Goal: Task Accomplishment & Management: Complete application form

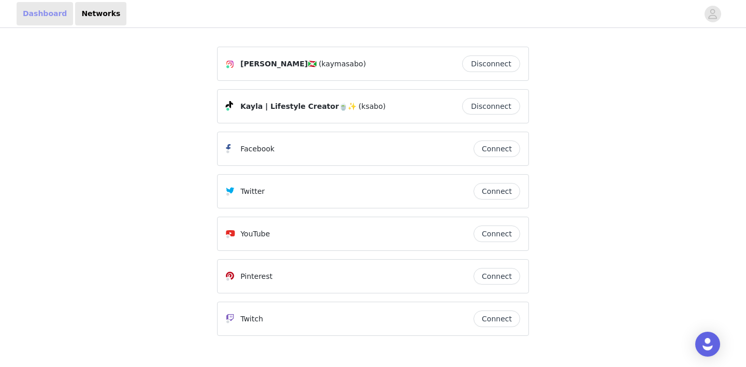
click at [47, 18] on link "Dashboard" at bounding box center [45, 13] width 57 height 23
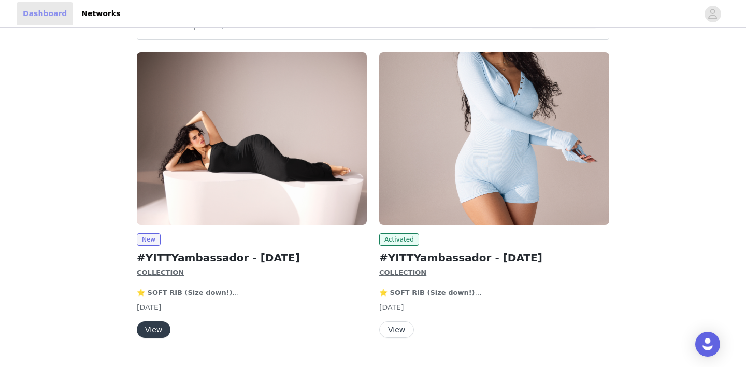
scroll to position [38, 0]
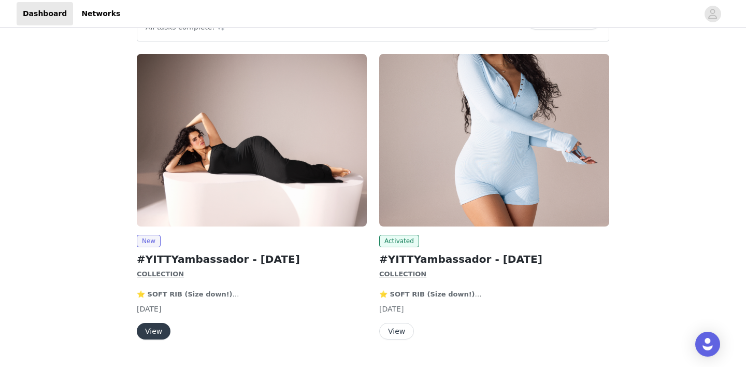
click at [209, 170] on img at bounding box center [252, 140] width 230 height 173
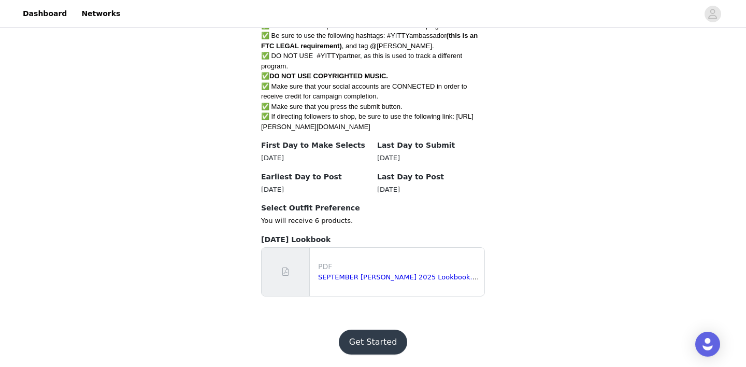
scroll to position [38, 0]
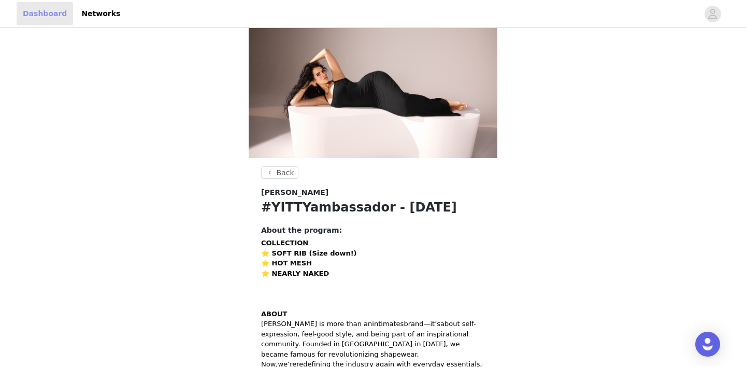
click at [46, 3] on link "Dashboard" at bounding box center [45, 13] width 57 height 23
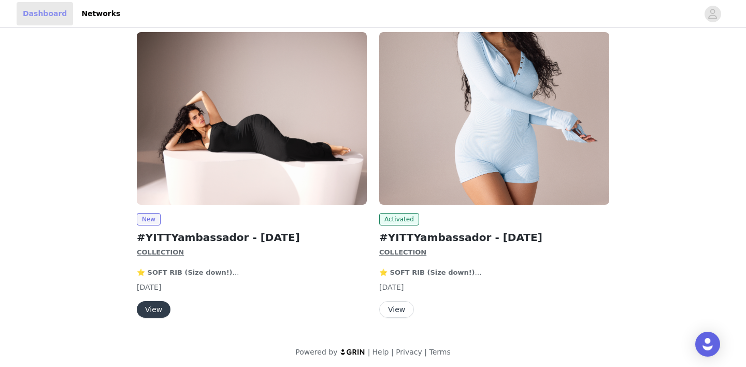
scroll to position [62, 0]
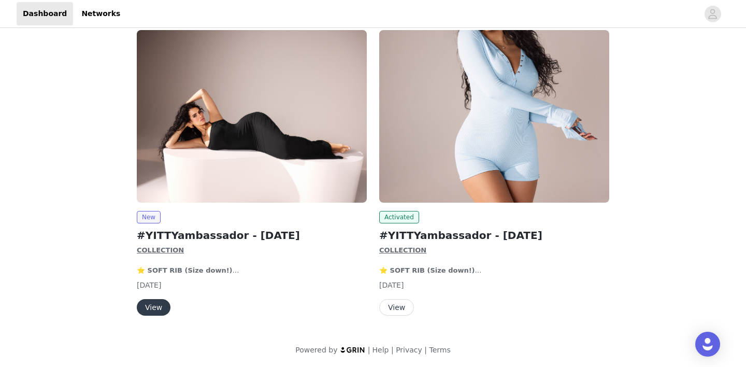
click at [400, 307] on button "View" at bounding box center [396, 307] width 35 height 17
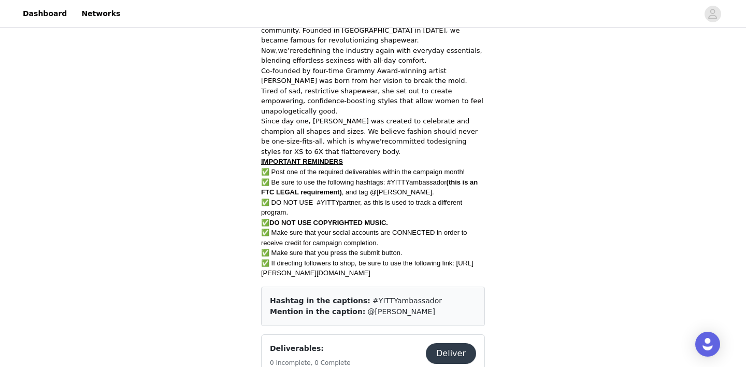
scroll to position [546, 0]
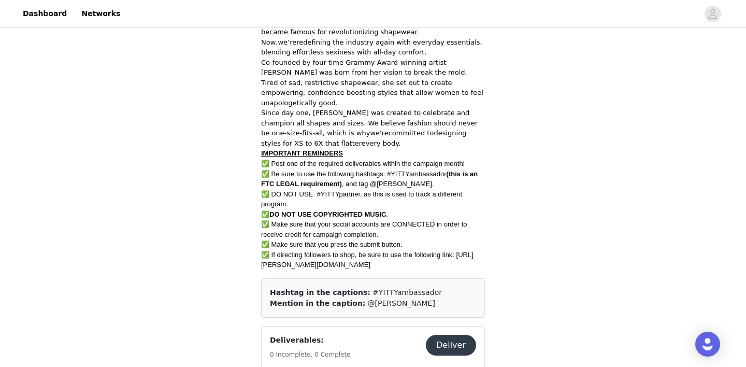
drag, startPoint x: 259, startPoint y: 248, endPoint x: 309, endPoint y: 270, distance: 54.8
copy span "[URL][PERSON_NAME][DOMAIN_NAME]"
click at [43, 12] on link "Dashboard" at bounding box center [45, 13] width 57 height 23
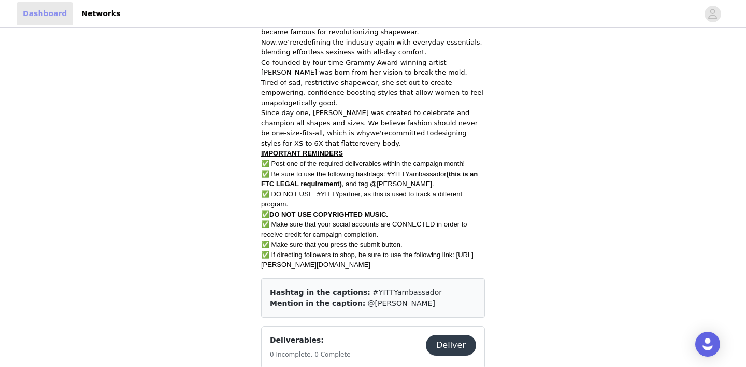
scroll to position [62, 0]
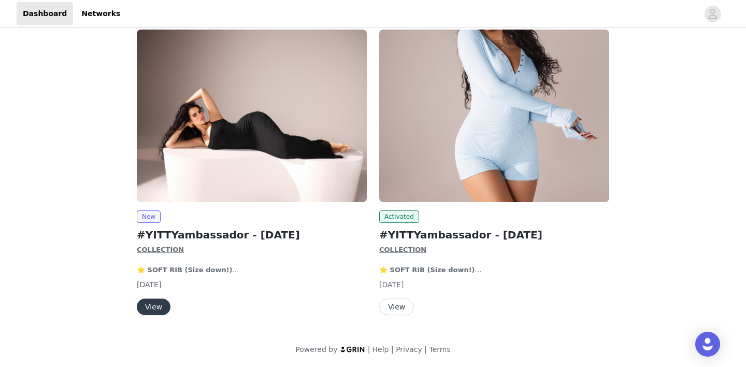
click at [158, 307] on button "View" at bounding box center [154, 307] width 34 height 17
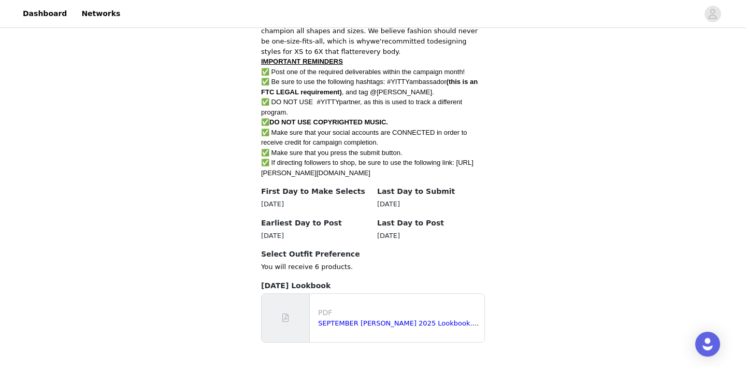
scroll to position [501, 0]
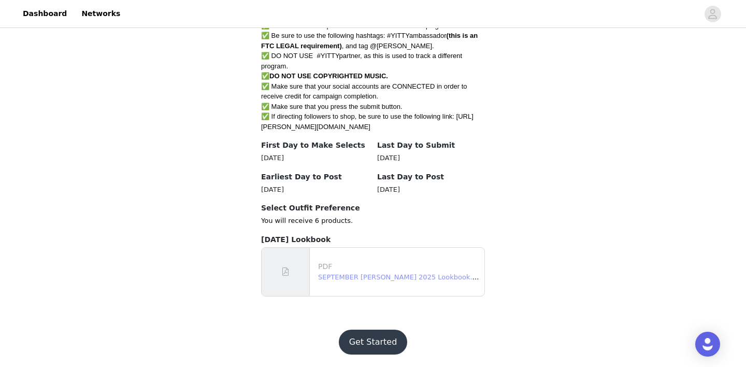
click at [342, 277] on link "SEPTEMBER YITTY 2025 Lookbook.pdf" at bounding box center [400, 277] width 165 height 8
click at [379, 340] on button "Get Started" at bounding box center [373, 342] width 69 height 25
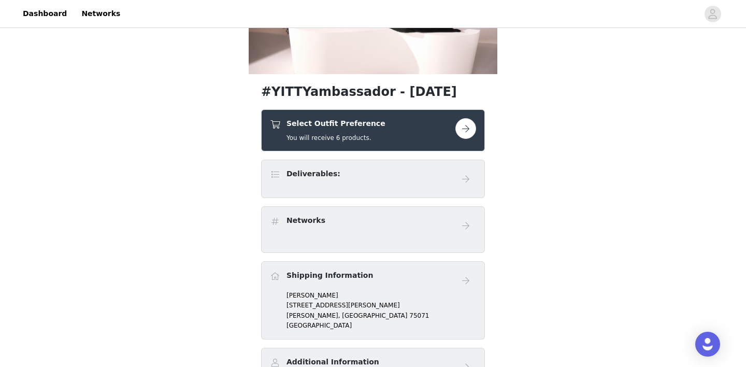
scroll to position [134, 0]
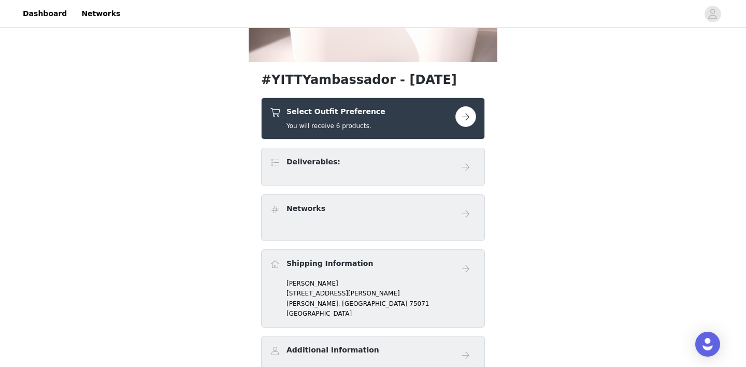
click at [463, 114] on button "button" at bounding box center [466, 116] width 21 height 21
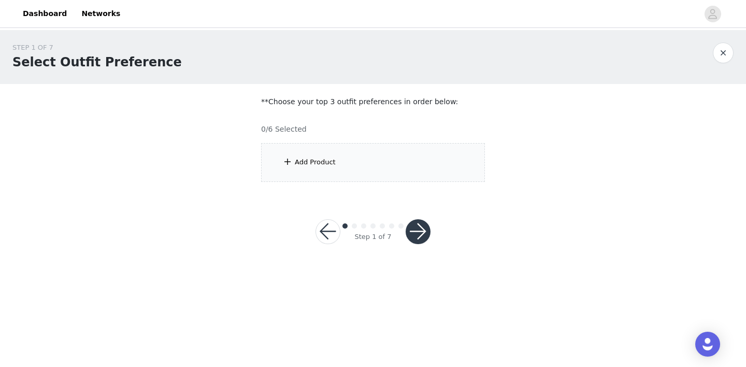
click at [725, 54] on button "button" at bounding box center [723, 53] width 21 height 21
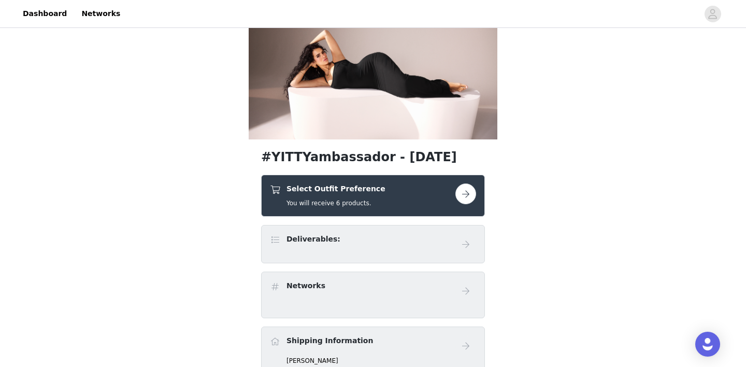
scroll to position [62, 0]
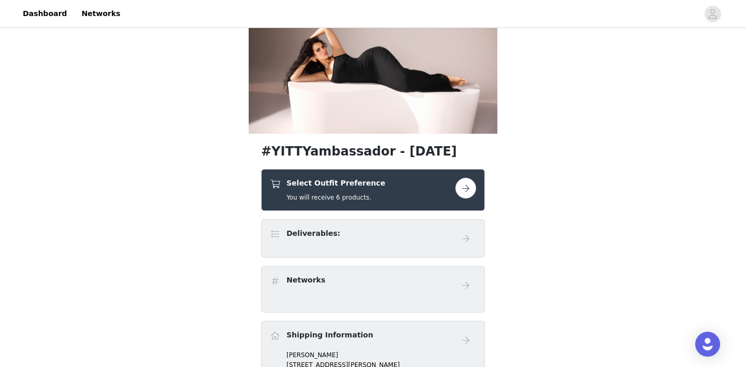
click at [460, 195] on button "button" at bounding box center [466, 188] width 21 height 21
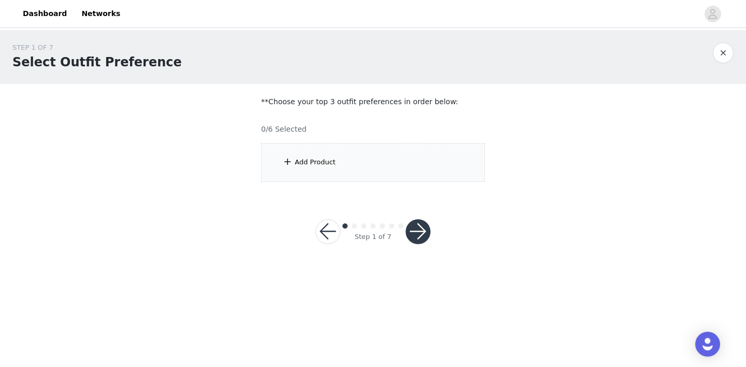
click at [325, 169] on div "Add Product" at bounding box center [373, 162] width 224 height 39
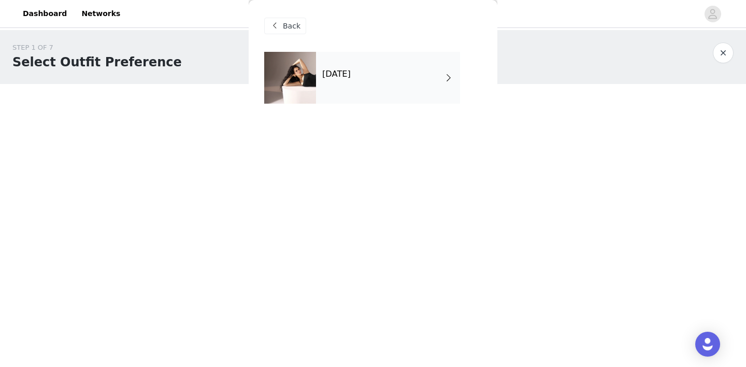
click at [405, 92] on div "September 2025" at bounding box center [388, 78] width 144 height 52
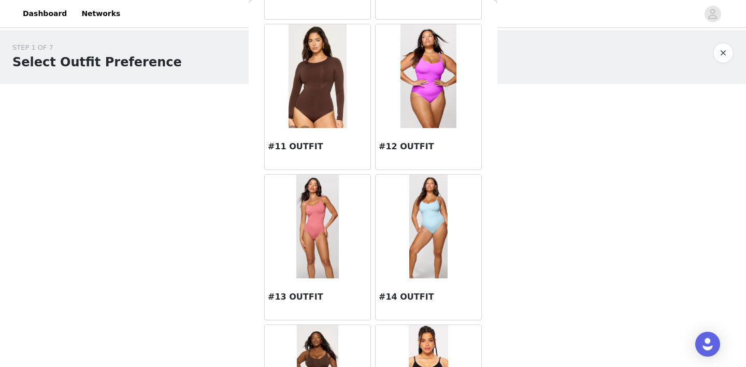
scroll to position [885, 0]
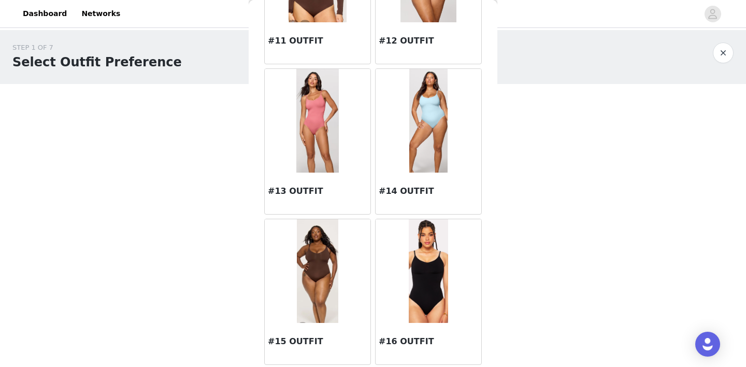
click at [421, 287] on img at bounding box center [428, 271] width 39 height 104
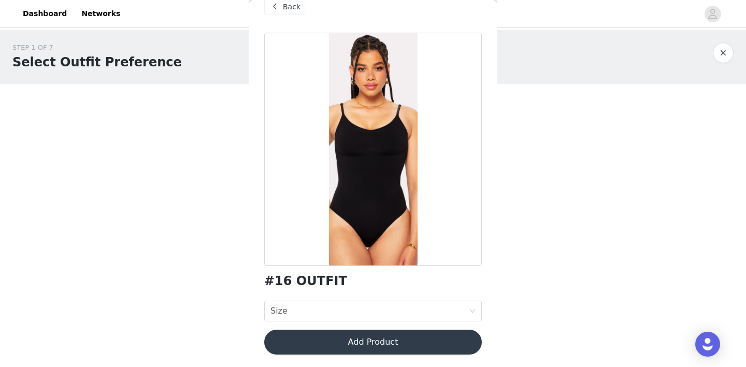
scroll to position [19, 0]
click at [367, 300] on div "#16 OUTFIT Size Size Add Product" at bounding box center [373, 200] width 218 height 334
click at [363, 309] on div "Size Size" at bounding box center [370, 311] width 199 height 20
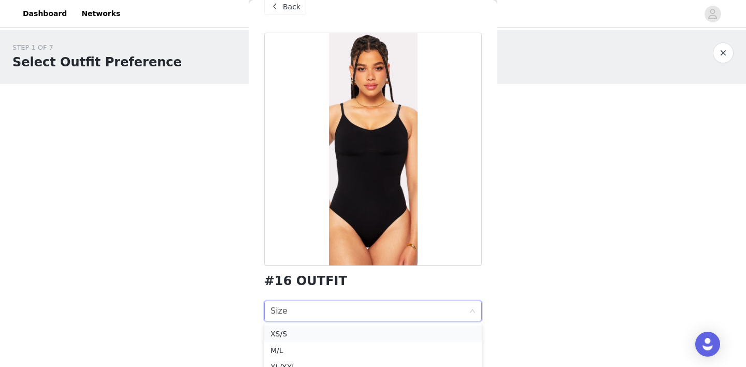
click at [320, 331] on div "XS/S" at bounding box center [373, 333] width 205 height 11
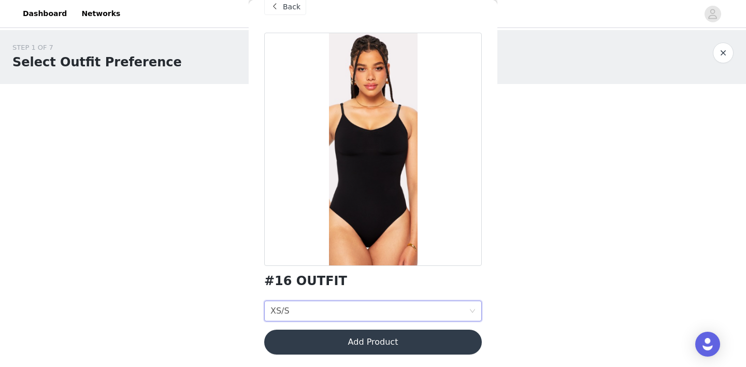
click at [348, 343] on button "Add Product" at bounding box center [373, 342] width 218 height 25
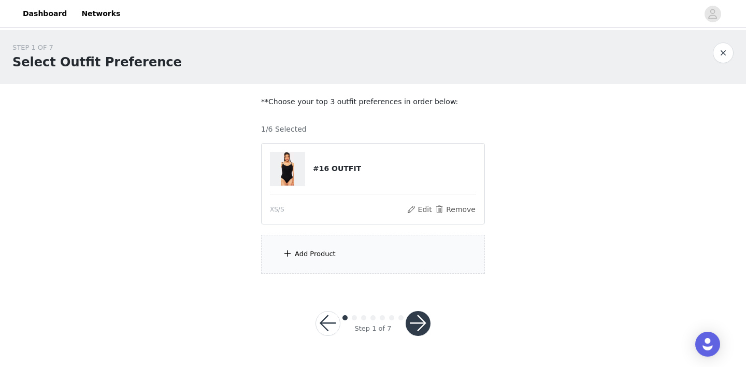
click at [354, 267] on div "Add Product" at bounding box center [373, 254] width 224 height 39
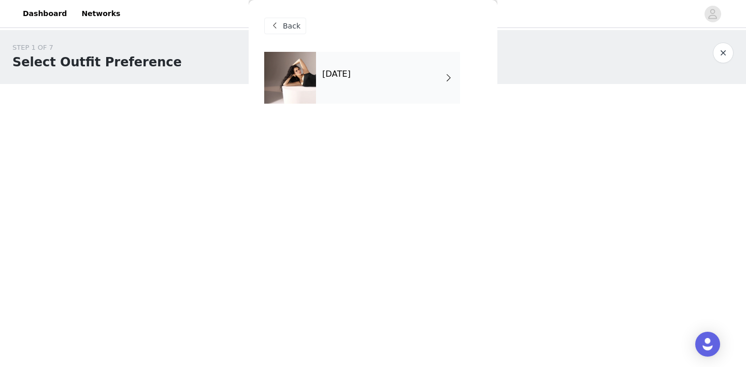
click at [378, 82] on div "September 2025" at bounding box center [388, 78] width 144 height 52
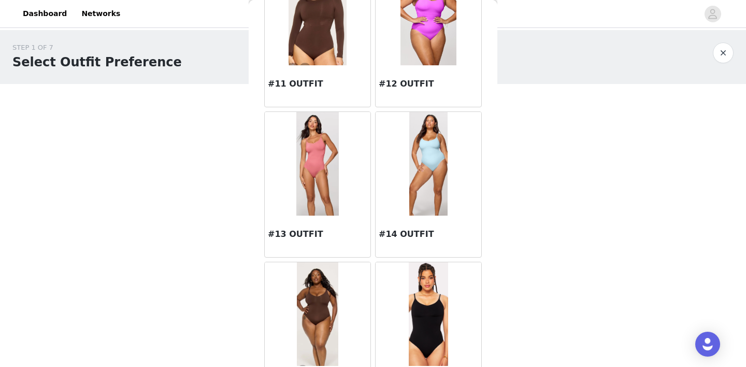
scroll to position [885, 0]
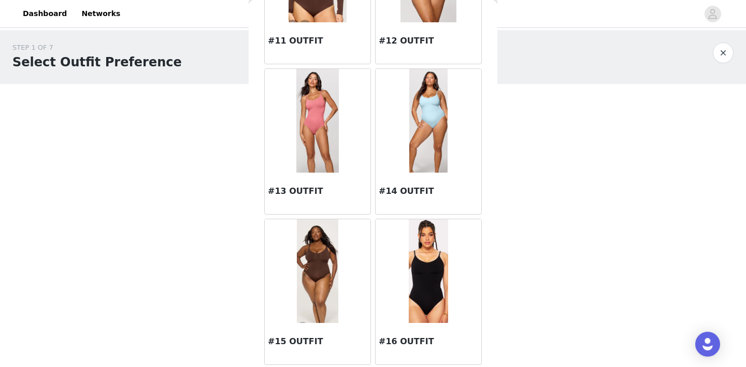
click at [436, 117] on img at bounding box center [429, 121] width 39 height 104
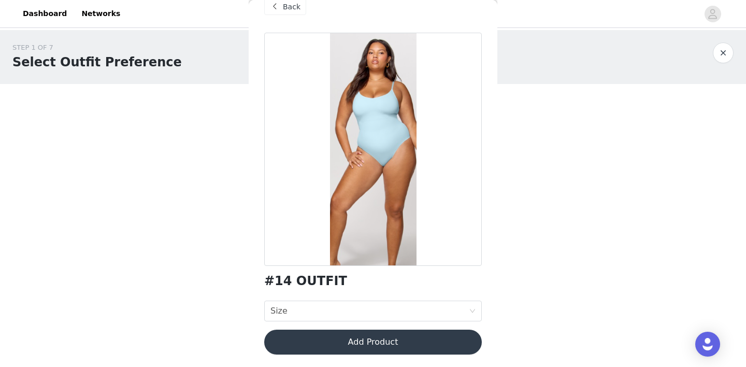
scroll to position [19, 0]
click at [297, 11] on span "Back" at bounding box center [292, 7] width 18 height 11
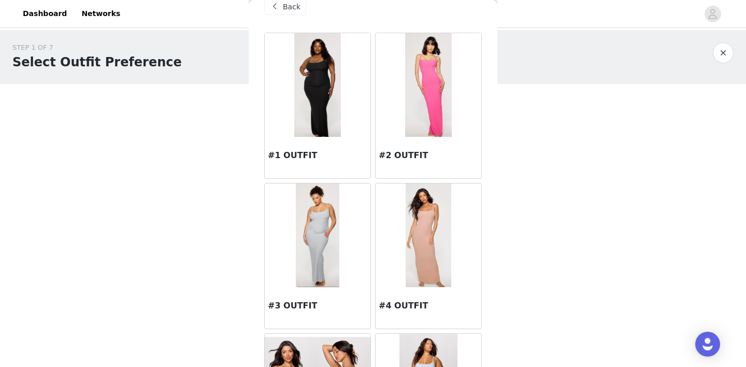
scroll to position [885, 0]
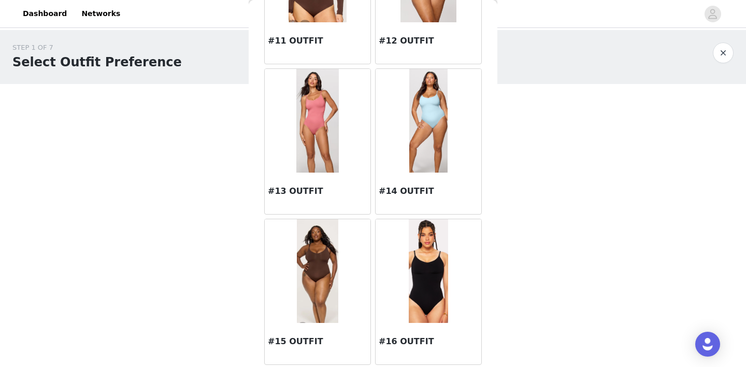
click at [317, 275] on img at bounding box center [317, 271] width 41 height 104
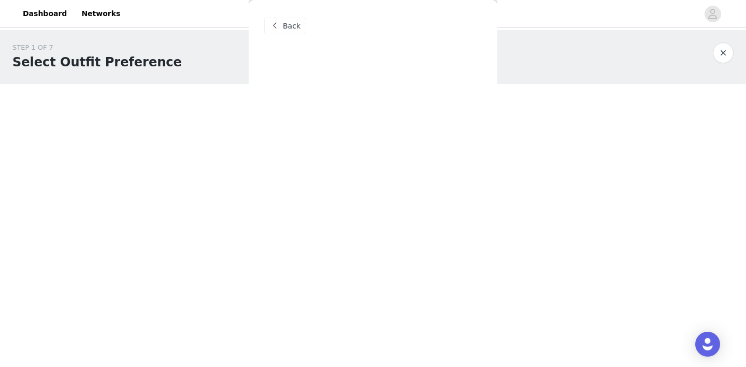
scroll to position [0, 0]
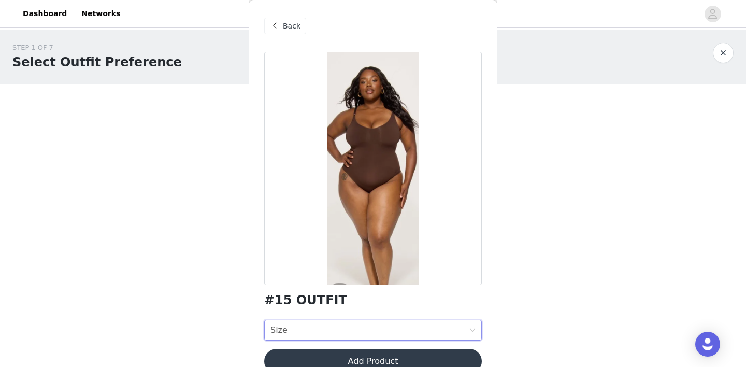
click at [366, 328] on div "Size Size" at bounding box center [370, 330] width 199 height 20
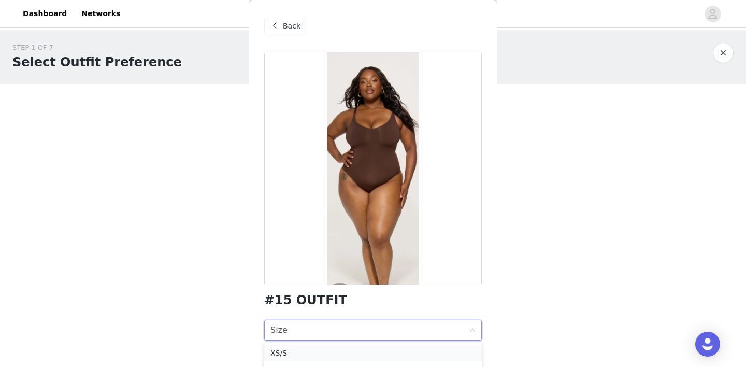
click at [312, 351] on div "XS/S" at bounding box center [373, 352] width 205 height 11
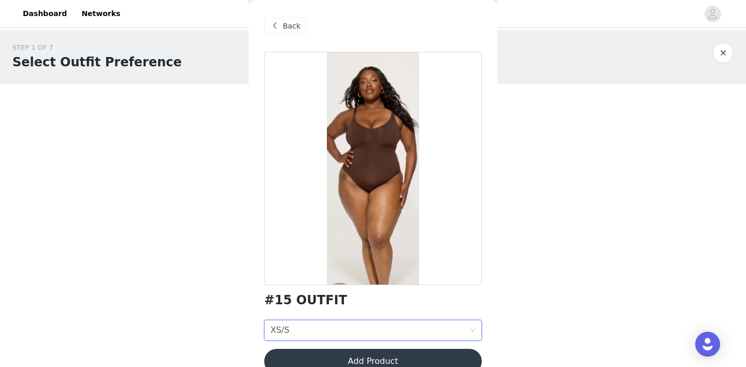
click at [369, 362] on button "Add Product" at bounding box center [373, 361] width 218 height 25
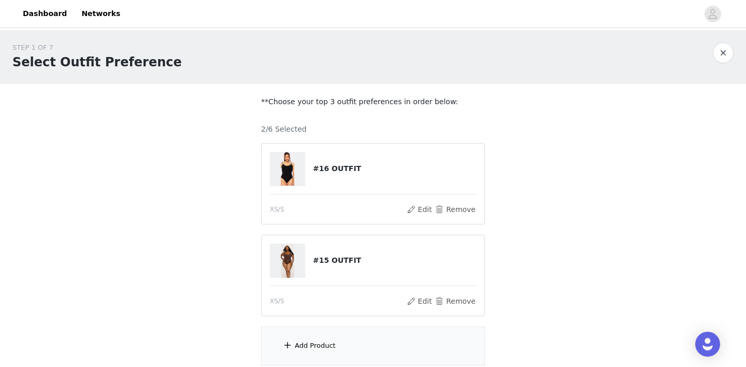
click at [372, 357] on div "Add Product" at bounding box center [373, 346] width 224 height 39
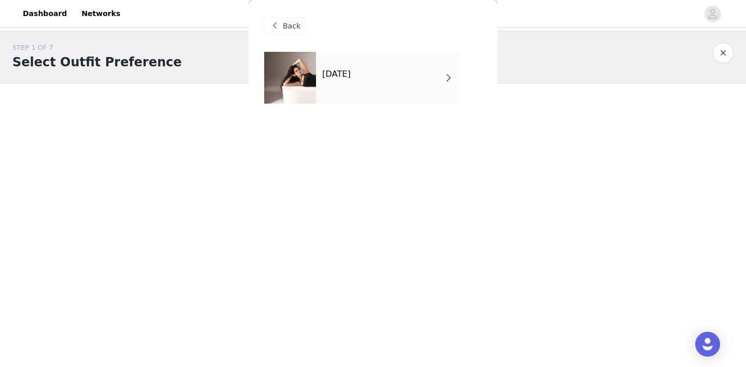
click at [351, 72] on h4 "September 2025" at bounding box center [336, 73] width 29 height 9
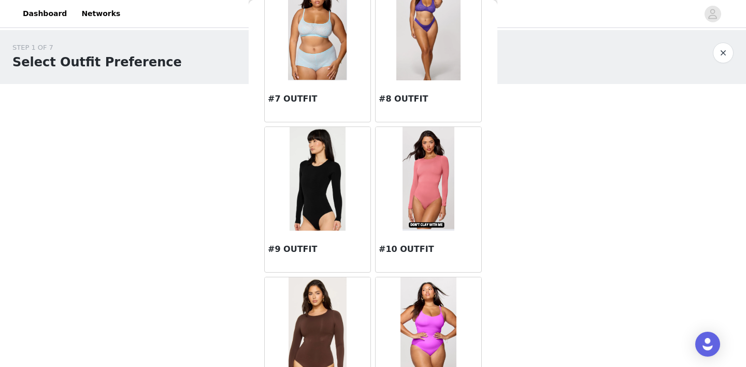
scroll to position [577, 0]
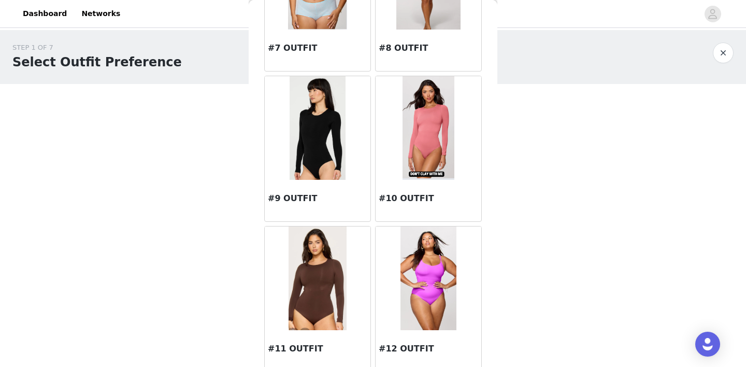
click at [334, 164] on img at bounding box center [317, 128] width 55 height 104
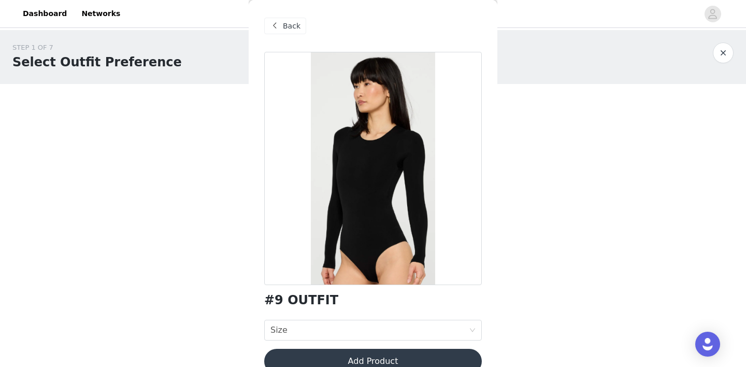
scroll to position [19, 0]
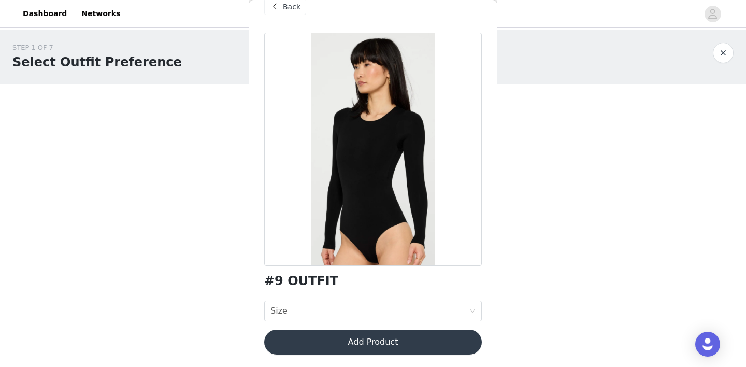
click at [286, 2] on span "Back" at bounding box center [292, 7] width 18 height 11
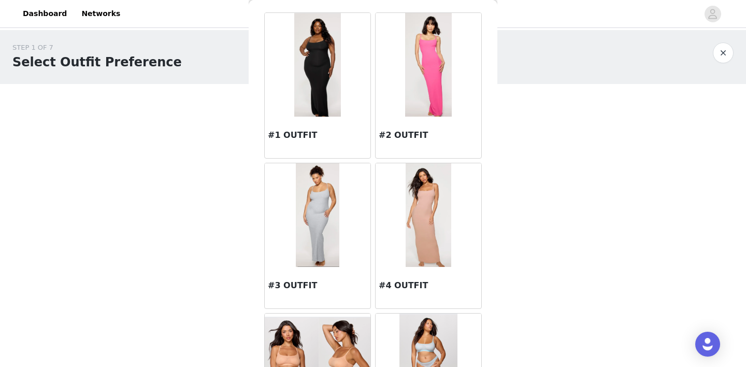
scroll to position [0, 0]
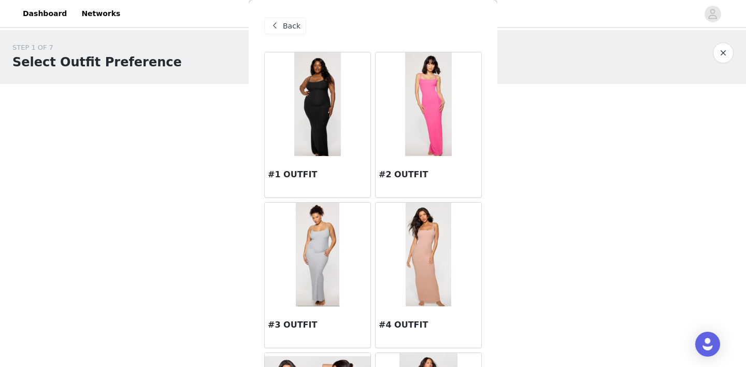
click at [322, 100] on img at bounding box center [317, 104] width 46 height 104
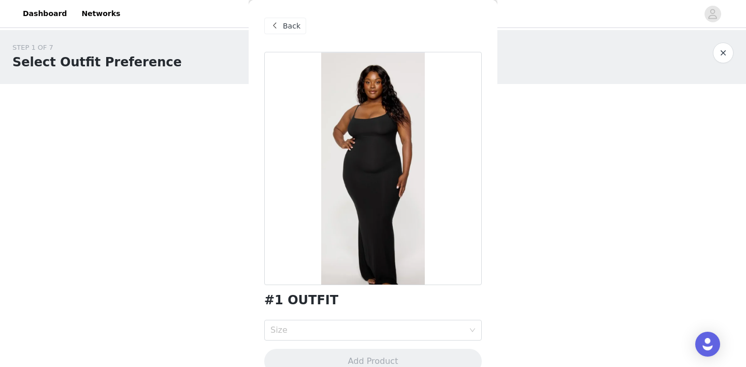
scroll to position [19, 0]
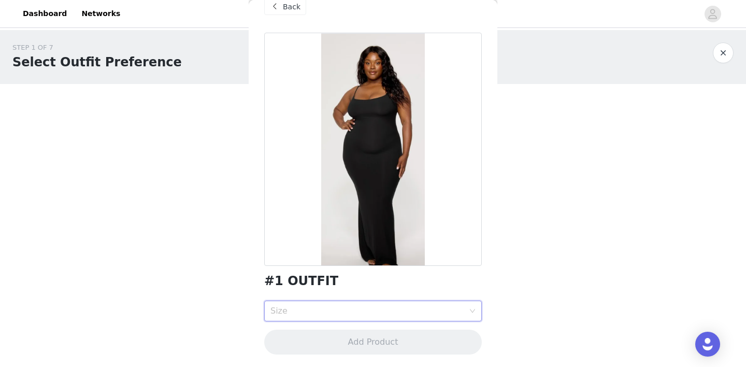
click at [361, 305] on div "Size" at bounding box center [370, 311] width 199 height 20
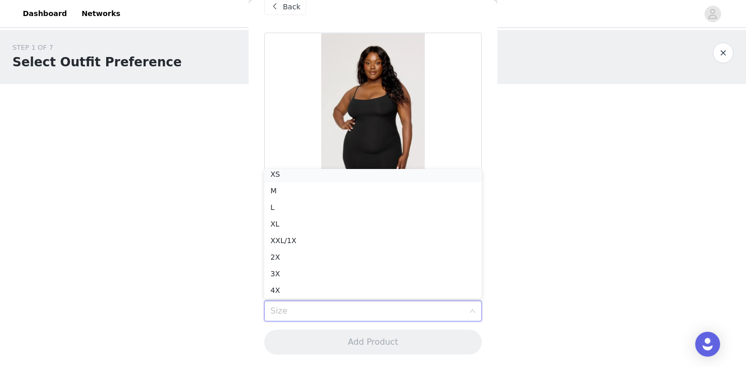
scroll to position [2, 0]
click at [325, 177] on div "XS" at bounding box center [373, 177] width 205 height 11
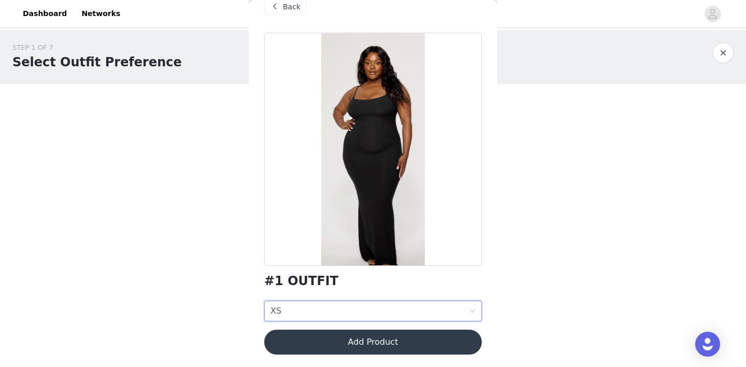
click at [336, 347] on button "Add Product" at bounding box center [373, 342] width 218 height 25
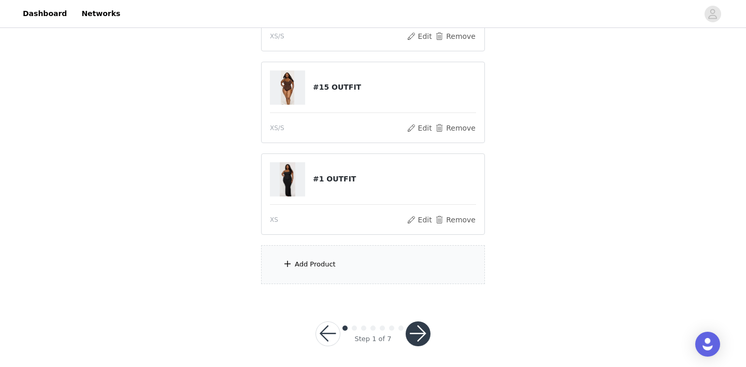
scroll to position [174, 0]
click at [331, 280] on div "Add Product" at bounding box center [373, 263] width 224 height 39
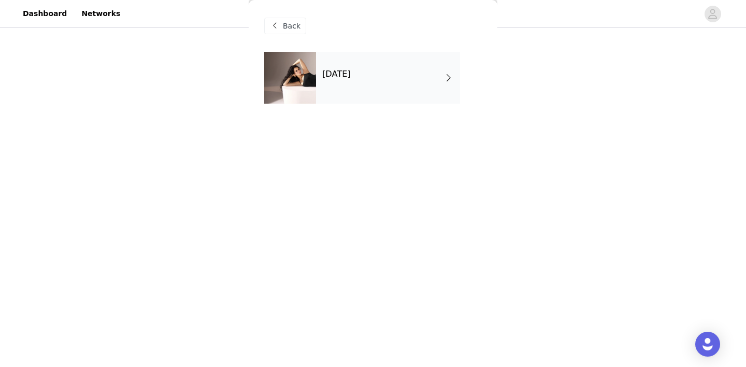
click at [378, 49] on div "Back" at bounding box center [373, 26] width 218 height 52
click at [376, 81] on div "September 2025" at bounding box center [388, 78] width 144 height 52
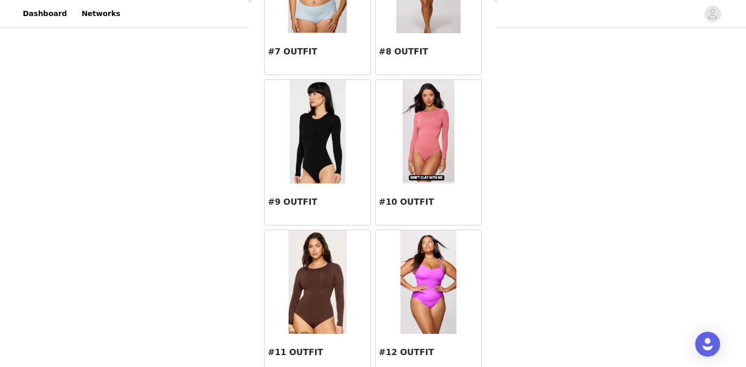
scroll to position [575, 0]
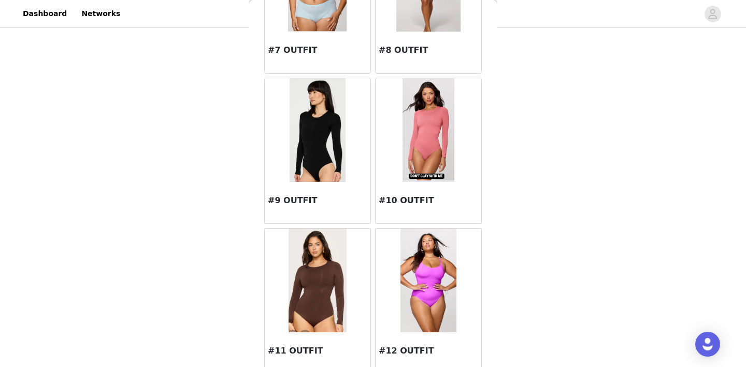
click at [327, 160] on img at bounding box center [317, 130] width 55 height 104
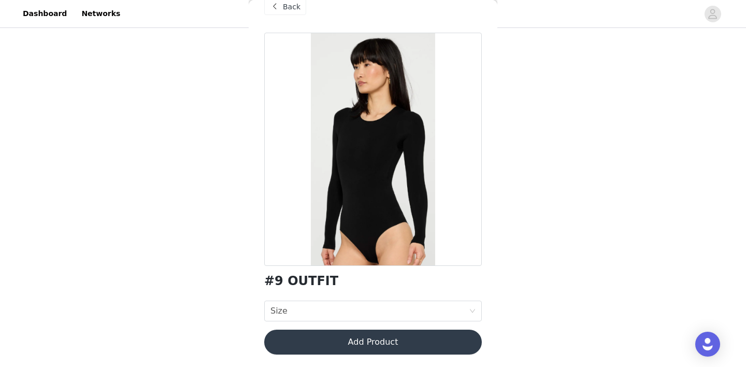
scroll to position [19, 0]
click at [289, 14] on div "Back" at bounding box center [285, 6] width 42 height 17
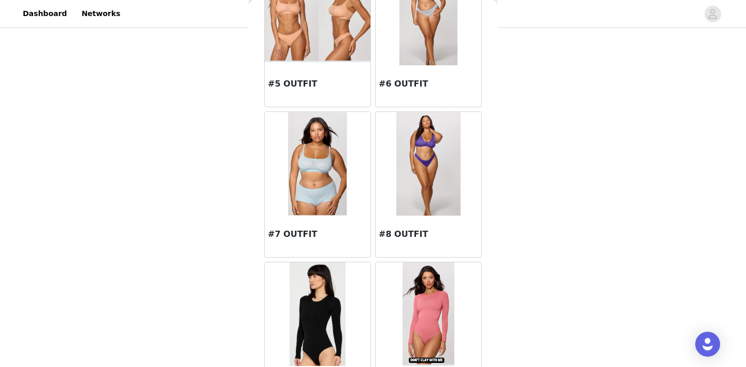
scroll to position [544, 0]
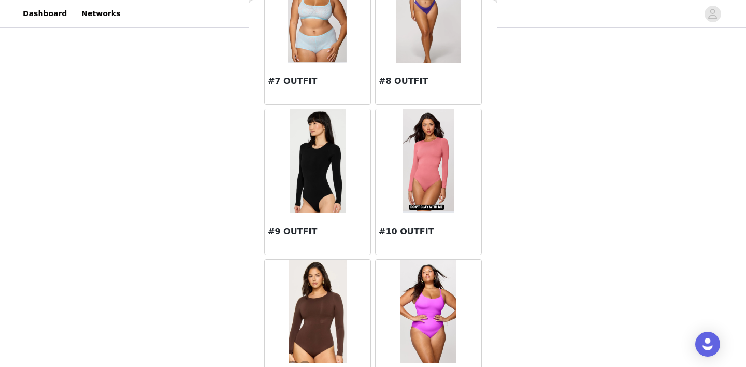
click at [428, 188] on img at bounding box center [428, 161] width 51 height 104
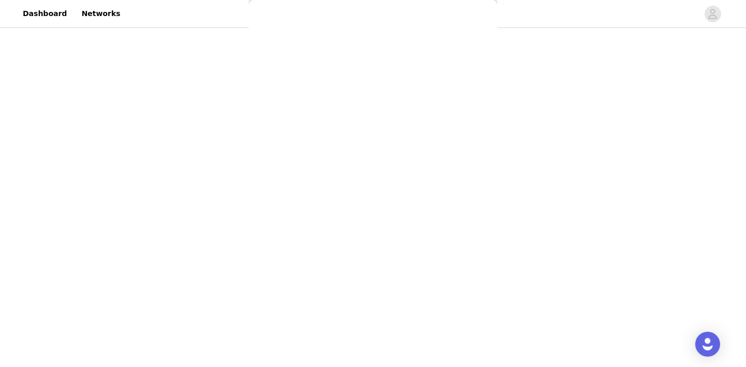
scroll to position [19, 0]
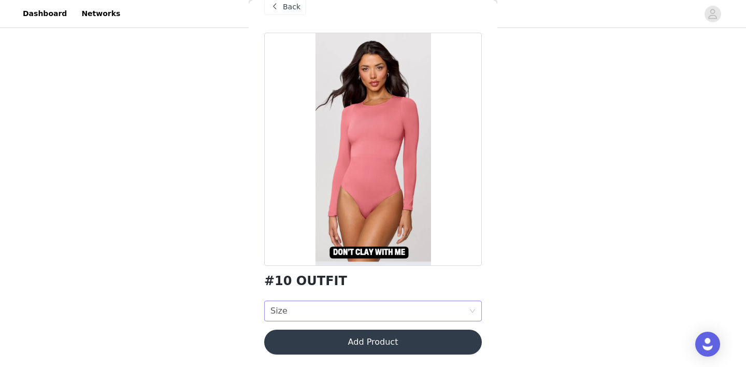
click at [339, 303] on div "Size Size" at bounding box center [370, 311] width 199 height 20
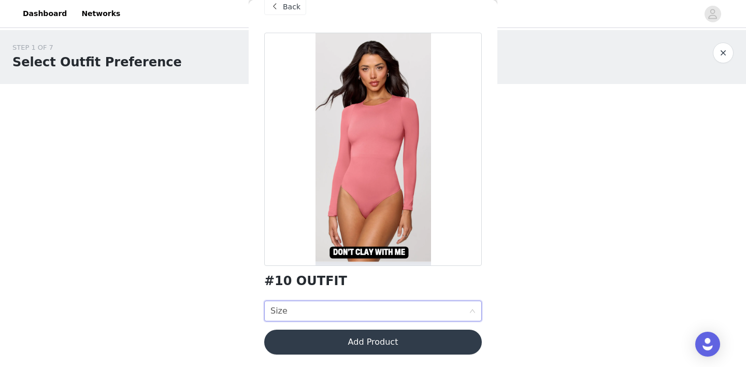
scroll to position [62, 0]
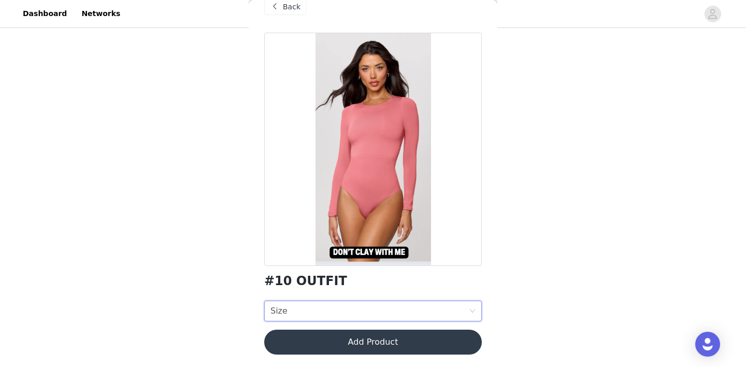
click at [291, 6] on span "Back" at bounding box center [292, 7] width 18 height 11
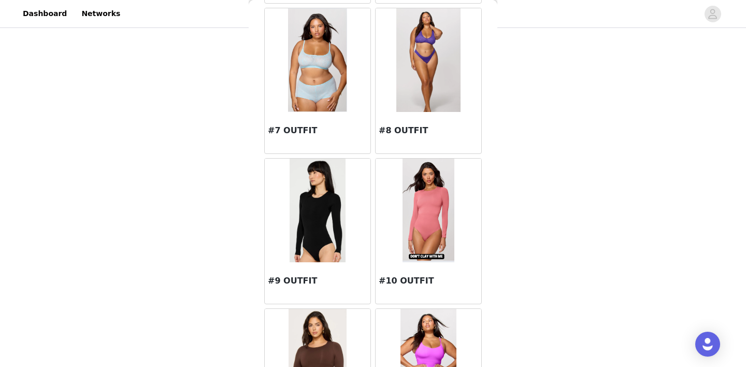
click at [324, 220] on img at bounding box center [317, 211] width 55 height 104
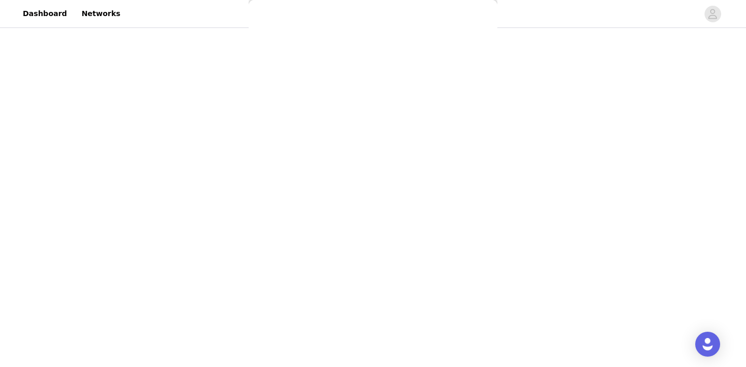
scroll to position [19, 0]
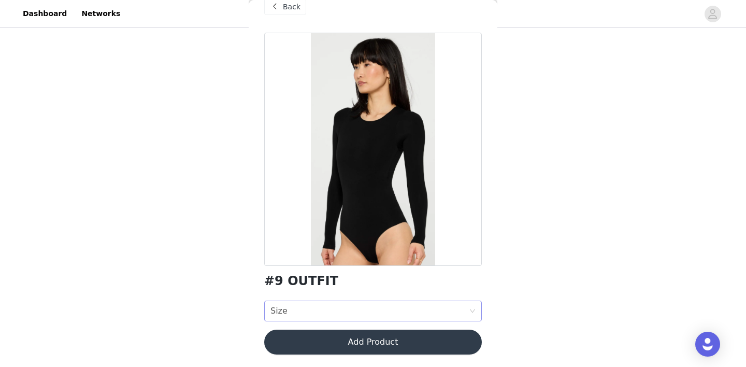
click at [332, 307] on div "Size Size" at bounding box center [370, 311] width 199 height 20
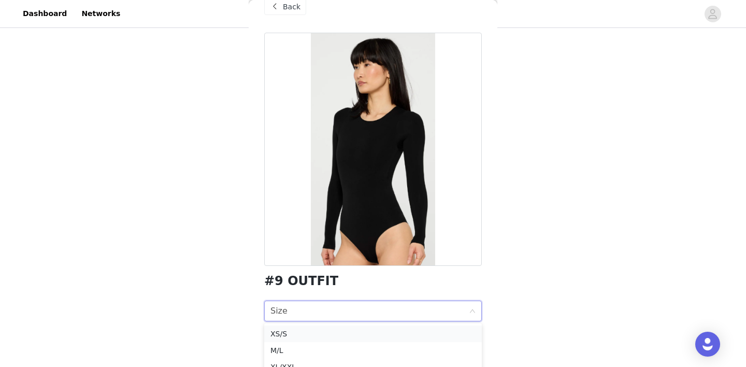
click at [323, 340] on li "XS/S" at bounding box center [373, 334] width 218 height 17
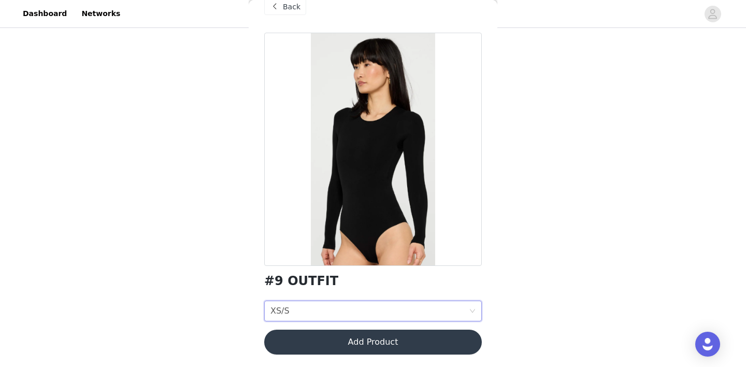
click at [428, 337] on button "Add Product" at bounding box center [373, 342] width 218 height 25
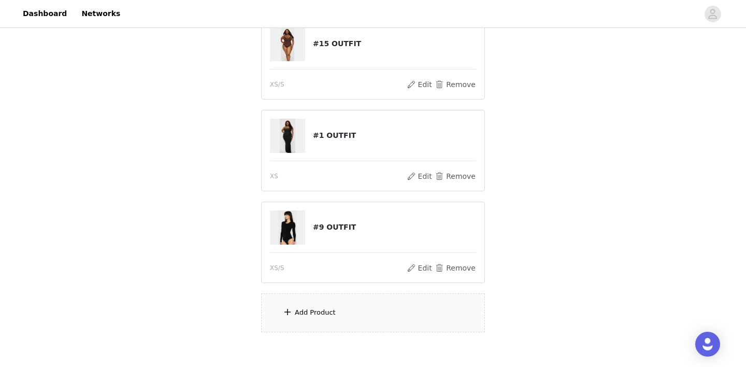
scroll to position [269, 0]
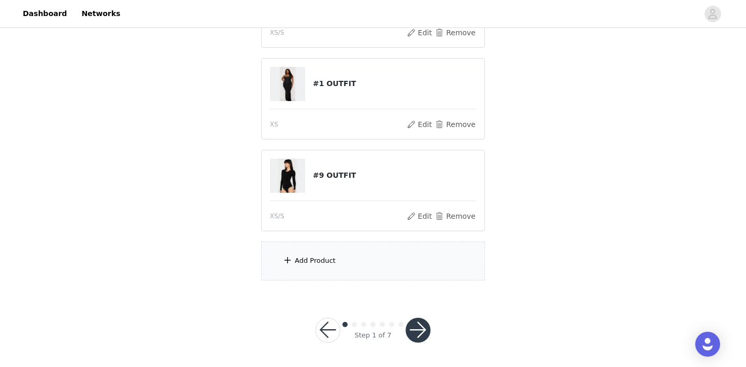
click at [420, 266] on div "Add Product" at bounding box center [373, 261] width 224 height 39
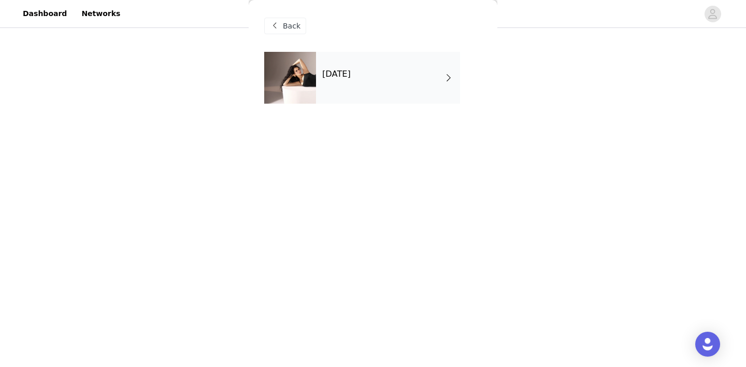
click at [375, 79] on div "September 2025" at bounding box center [388, 78] width 144 height 52
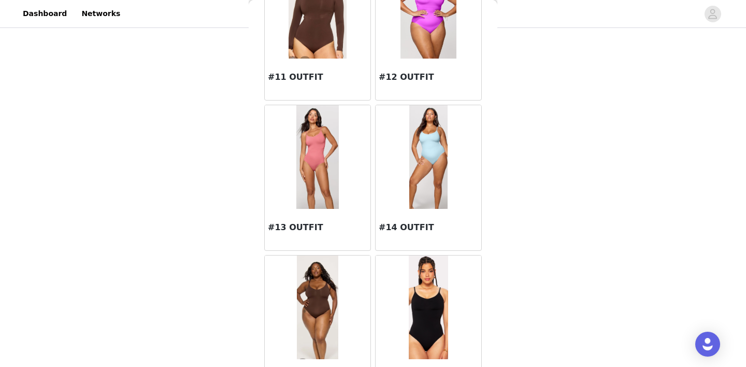
click at [430, 170] on img at bounding box center [429, 157] width 39 height 104
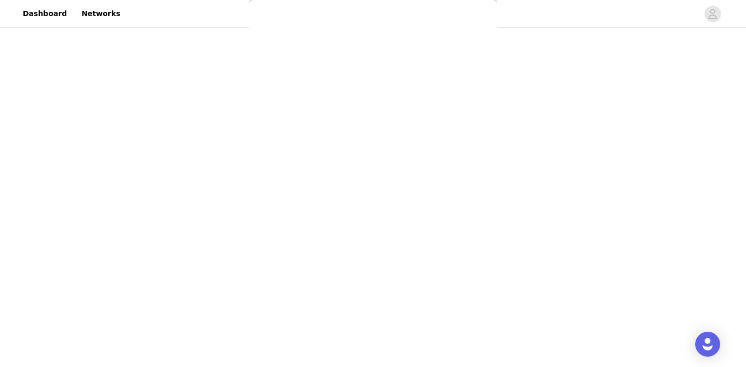
scroll to position [19, 0]
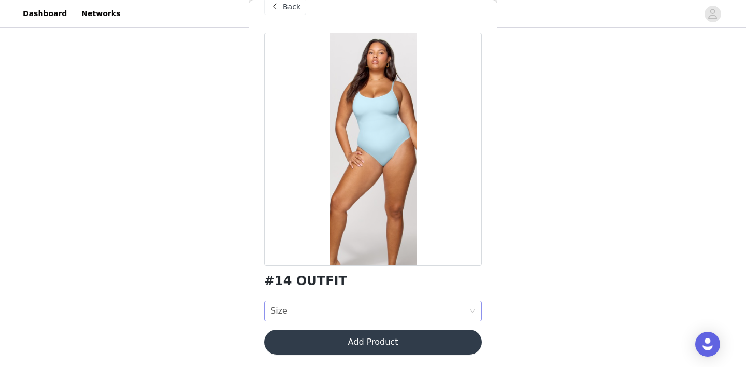
click at [361, 305] on div "Size Size" at bounding box center [370, 311] width 199 height 20
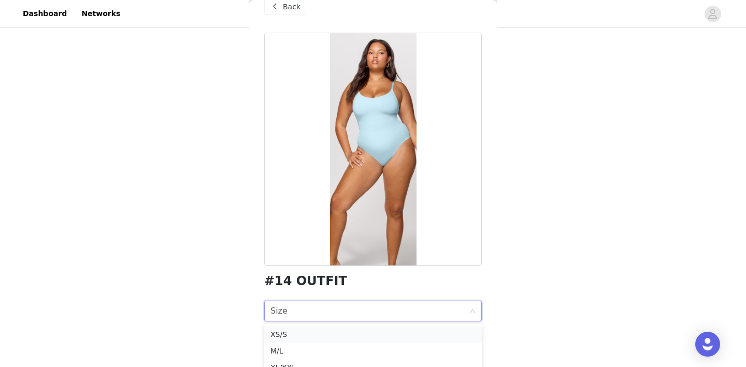
click at [345, 340] on div "XS/S" at bounding box center [373, 334] width 205 height 11
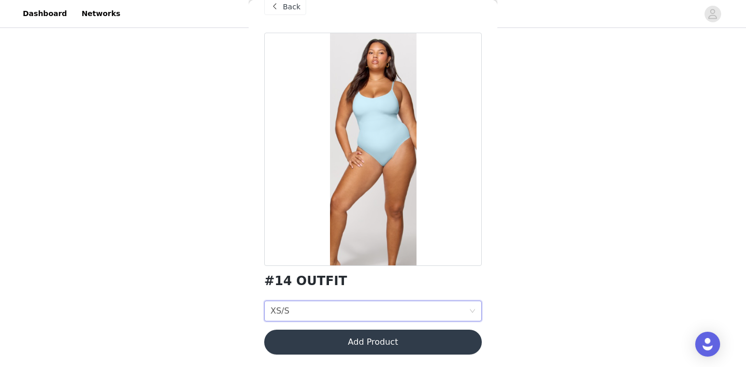
click at [283, 8] on span "Back" at bounding box center [292, 7] width 18 height 11
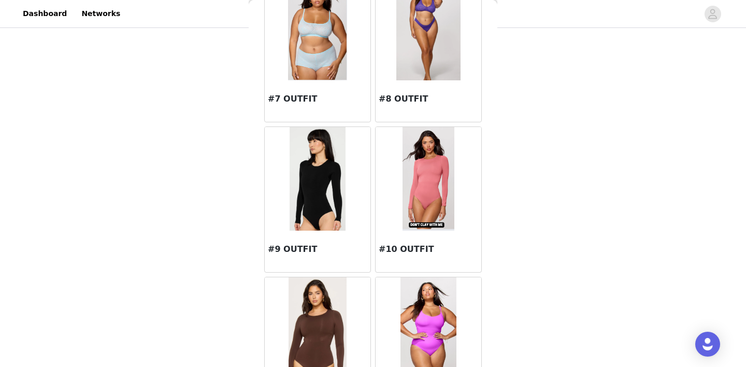
scroll to position [885, 0]
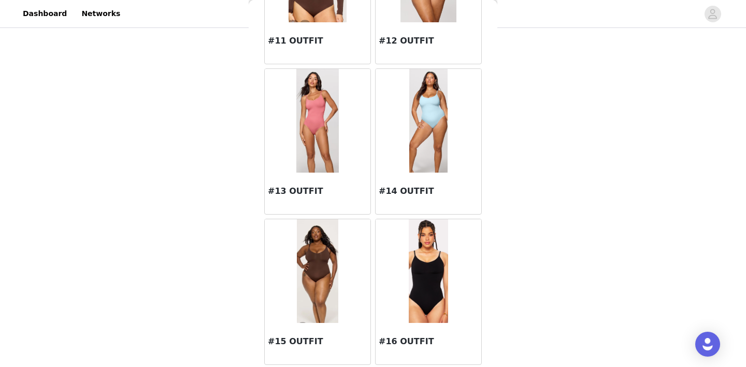
click at [426, 123] on img at bounding box center [429, 121] width 39 height 104
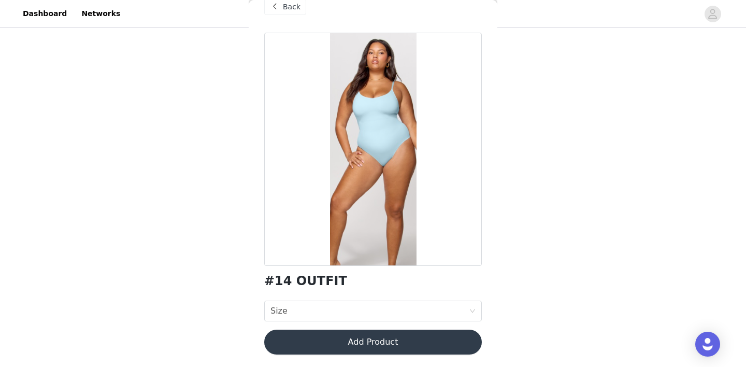
scroll to position [19, 0]
click at [323, 315] on div "Size Size" at bounding box center [370, 311] width 199 height 20
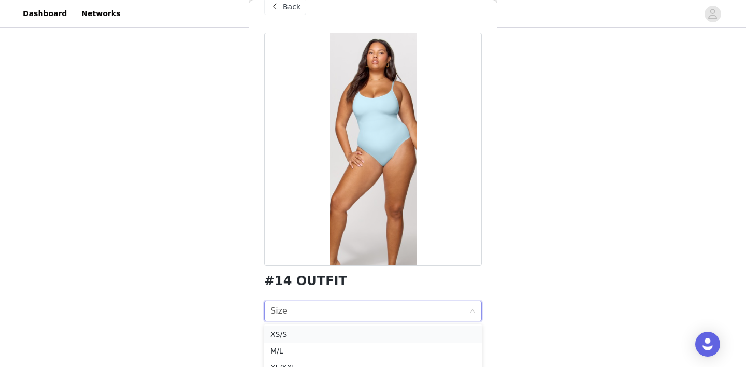
click at [309, 339] on div "XS/S" at bounding box center [373, 334] width 205 height 11
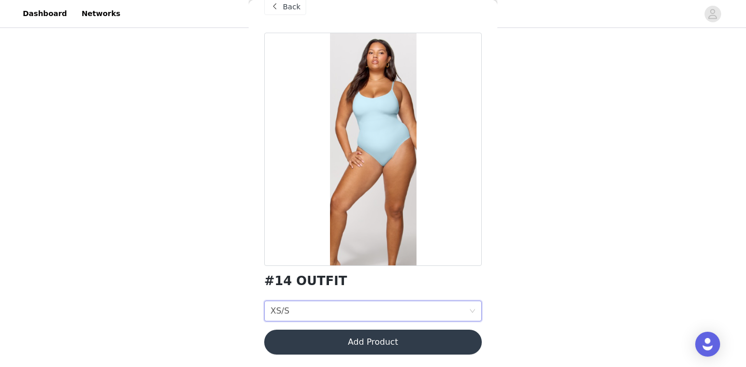
click at [340, 347] on button "Add Product" at bounding box center [373, 342] width 218 height 25
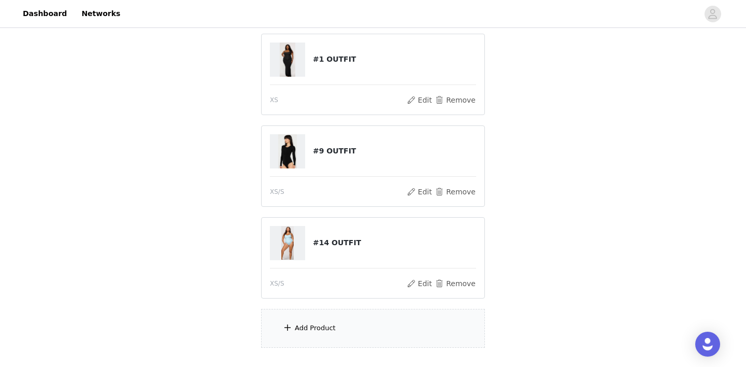
scroll to position [360, 0]
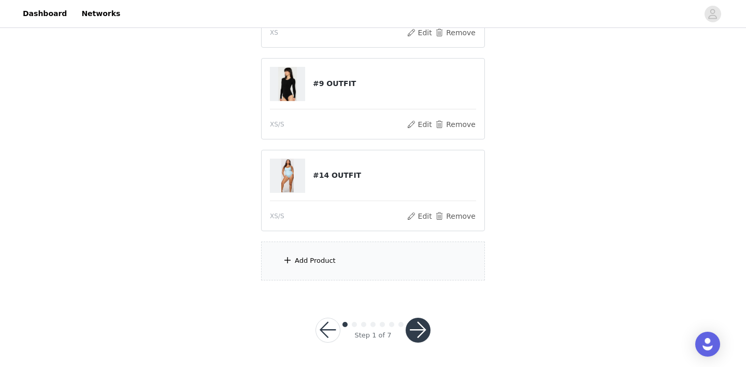
click at [354, 259] on div "Add Product" at bounding box center [373, 261] width 224 height 39
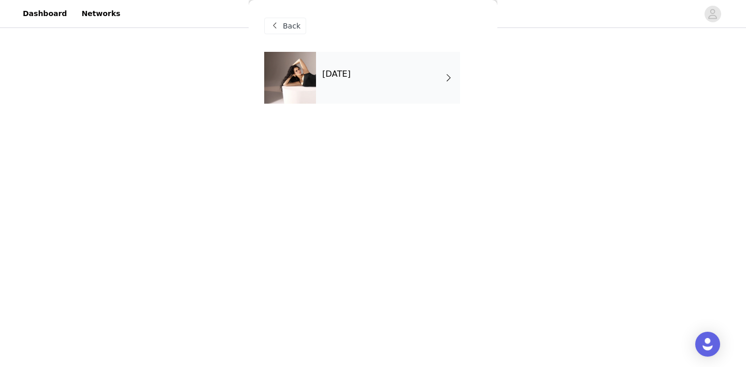
click at [369, 85] on div "September 2025" at bounding box center [388, 78] width 144 height 52
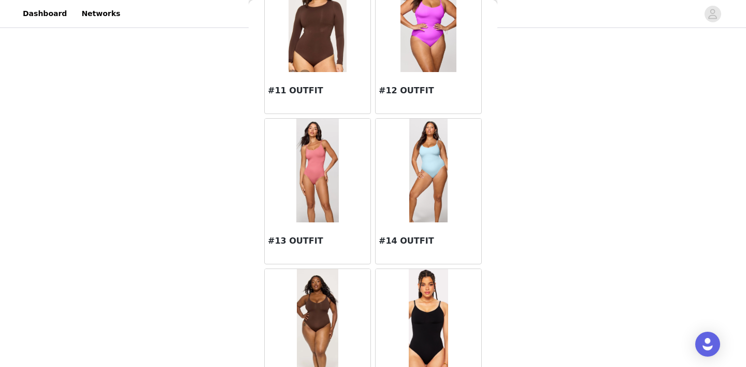
scroll to position [885, 0]
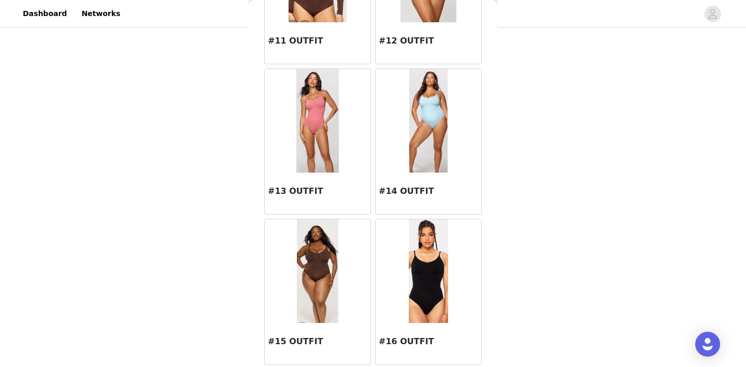
click at [321, 123] on img at bounding box center [318, 121] width 43 height 104
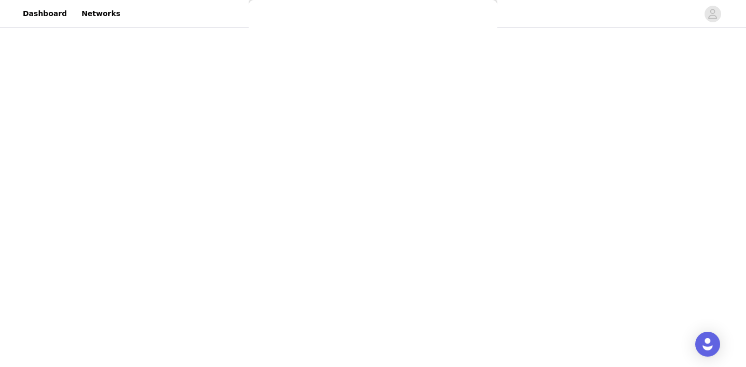
scroll to position [19, 0]
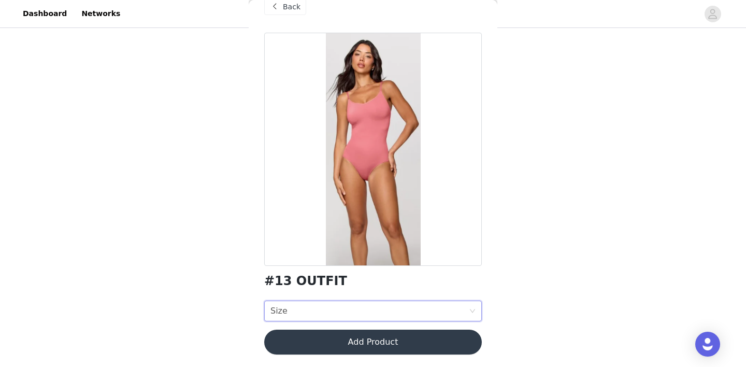
click at [346, 308] on div "Size Size" at bounding box center [370, 311] width 199 height 20
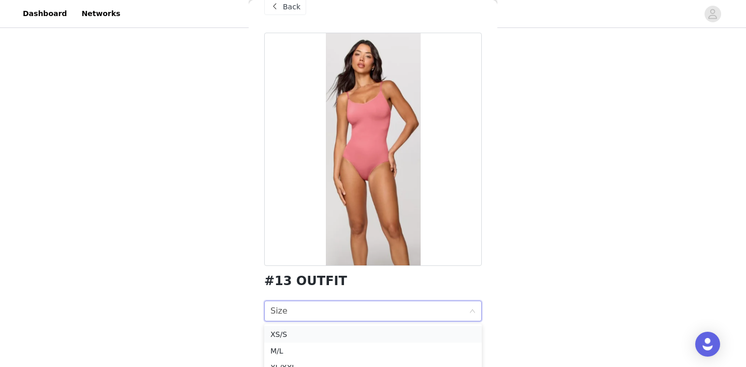
click at [322, 335] on div "XS/S" at bounding box center [373, 334] width 205 height 11
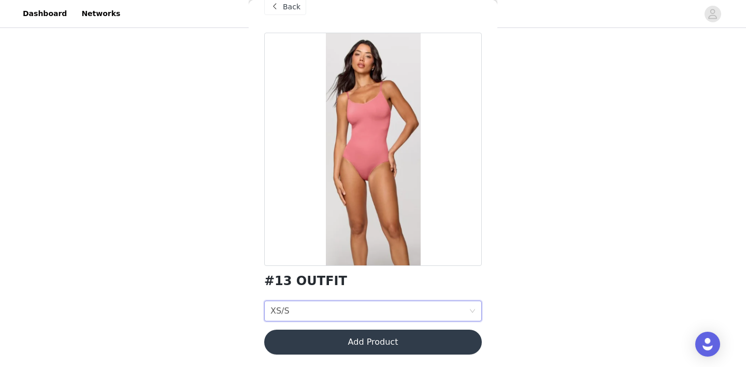
click at [379, 346] on button "Add Product" at bounding box center [373, 342] width 218 height 25
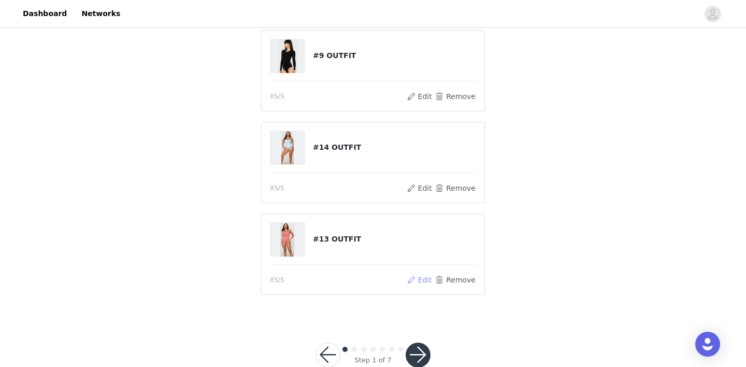
click at [418, 279] on button "Edit" at bounding box center [419, 280] width 26 height 12
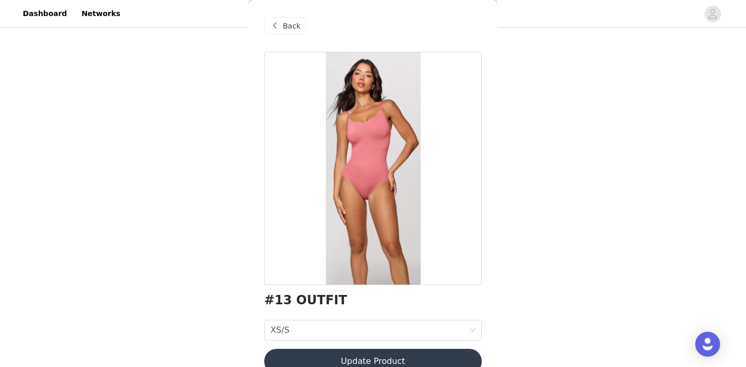
click at [295, 31] on span "Back" at bounding box center [292, 26] width 18 height 11
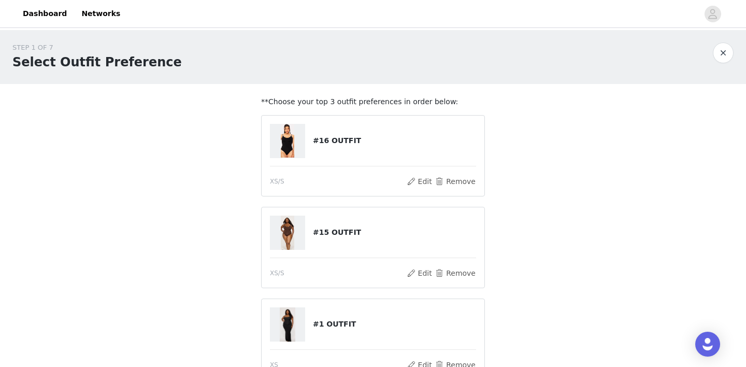
scroll to position [385, 0]
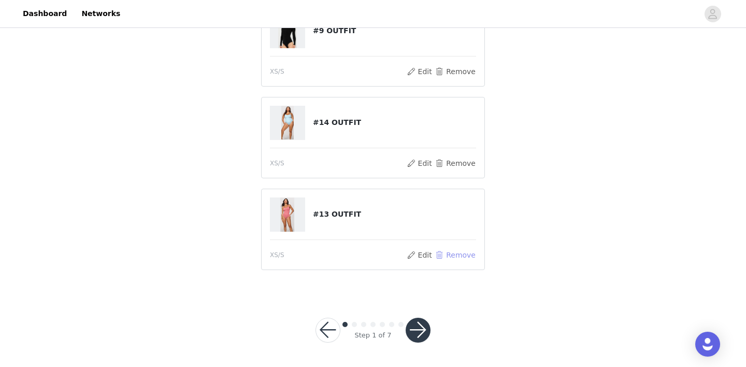
click at [459, 251] on button "Remove" at bounding box center [455, 255] width 41 height 12
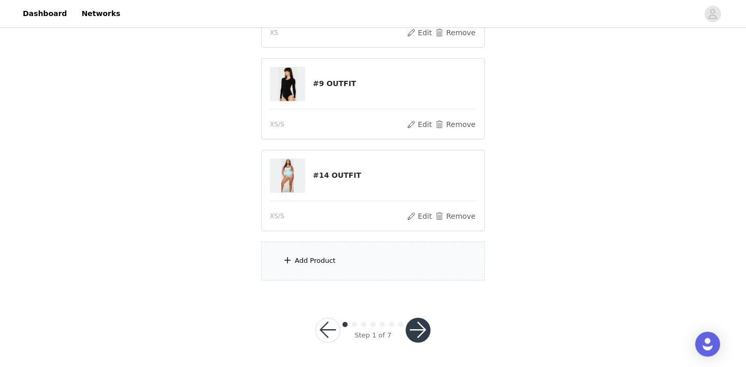
click at [341, 258] on div "Add Product" at bounding box center [373, 261] width 224 height 39
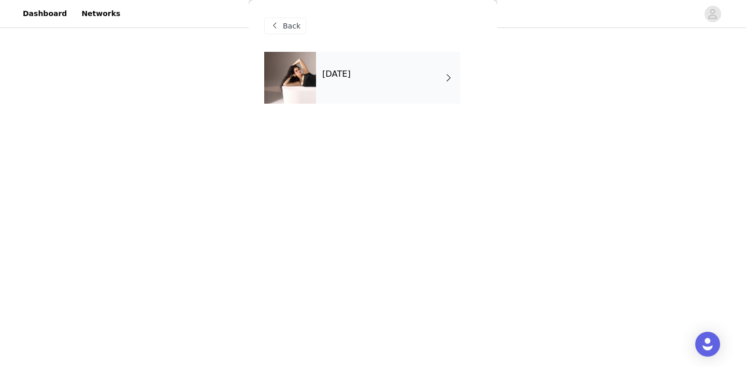
click at [391, 76] on div "September 2025" at bounding box center [388, 78] width 144 height 52
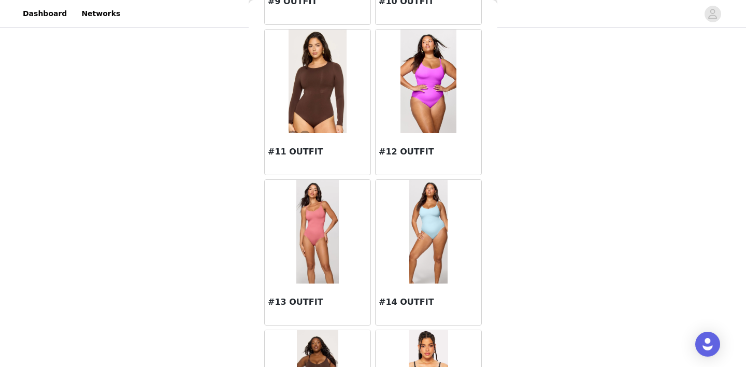
scroll to position [772, 0]
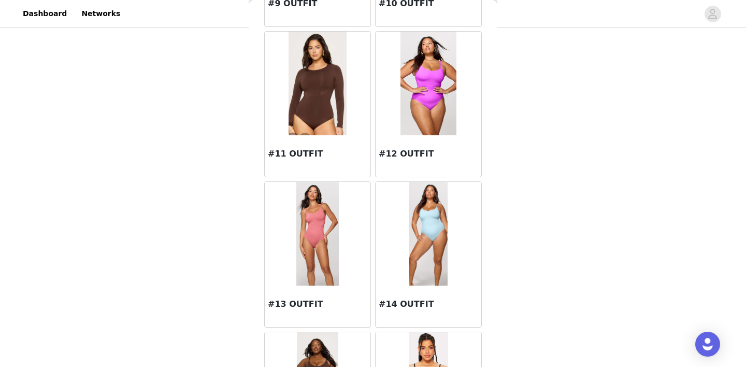
click at [319, 247] on img at bounding box center [318, 234] width 43 height 104
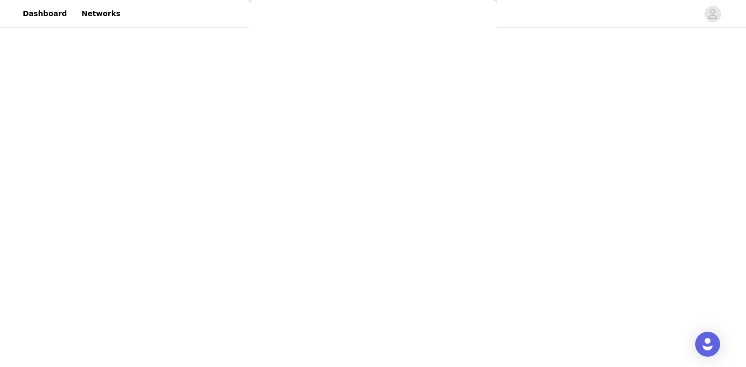
scroll to position [19, 0]
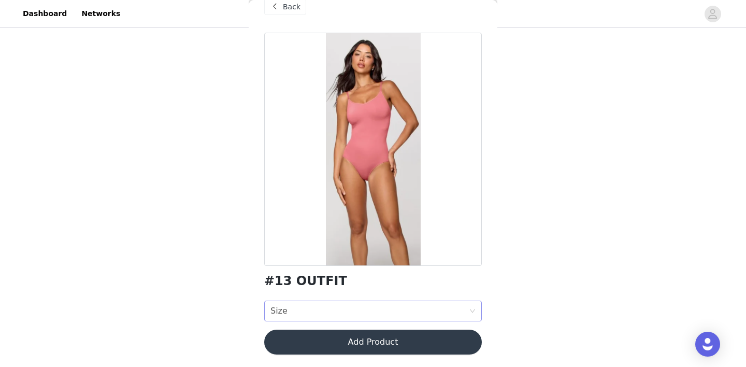
click at [333, 310] on div "Size Size" at bounding box center [370, 311] width 199 height 20
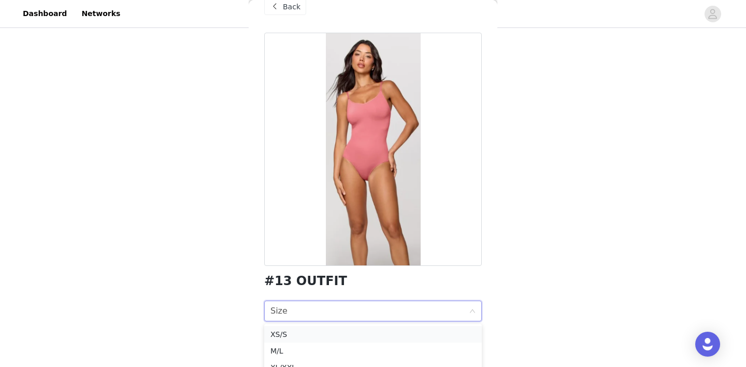
click at [322, 331] on div "XS/S" at bounding box center [373, 334] width 205 height 11
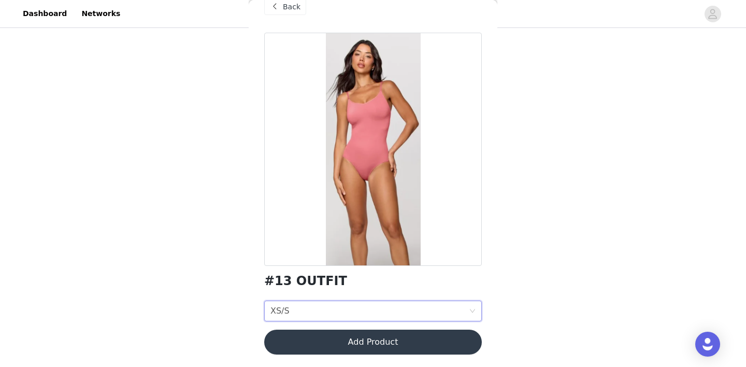
click at [338, 347] on button "Add Product" at bounding box center [373, 342] width 218 height 25
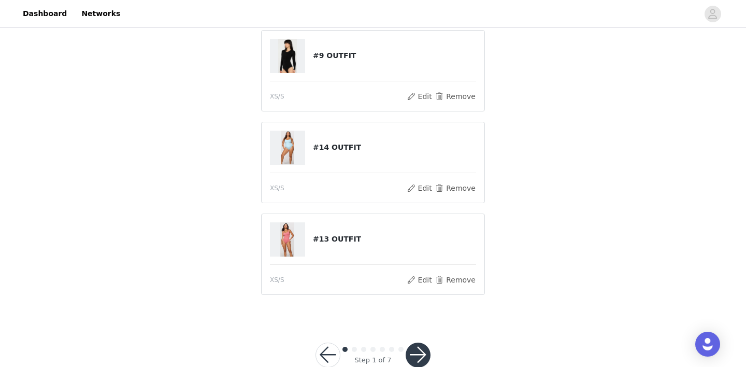
click at [421, 353] on button "button" at bounding box center [418, 355] width 25 height 25
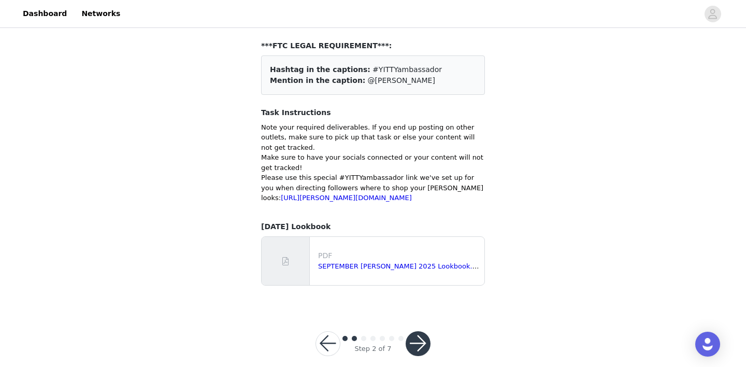
scroll to position [64, 0]
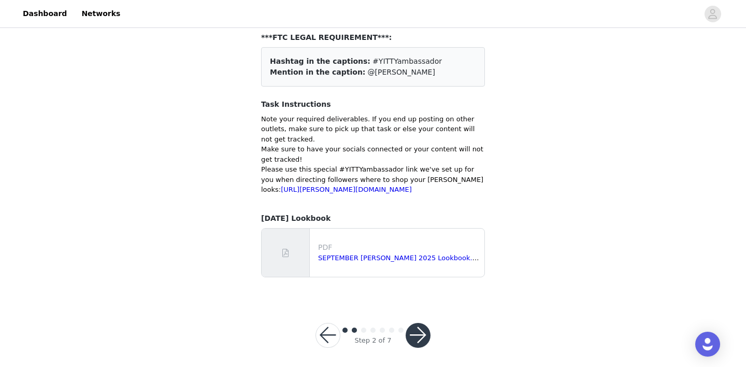
click at [425, 346] on button "button" at bounding box center [418, 335] width 25 height 25
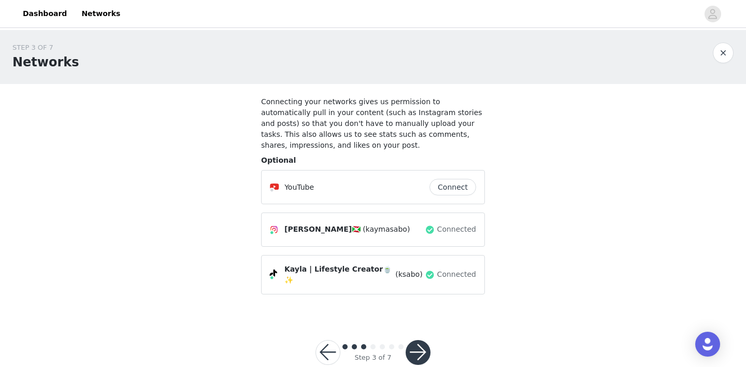
click at [422, 344] on button "button" at bounding box center [418, 352] width 25 height 25
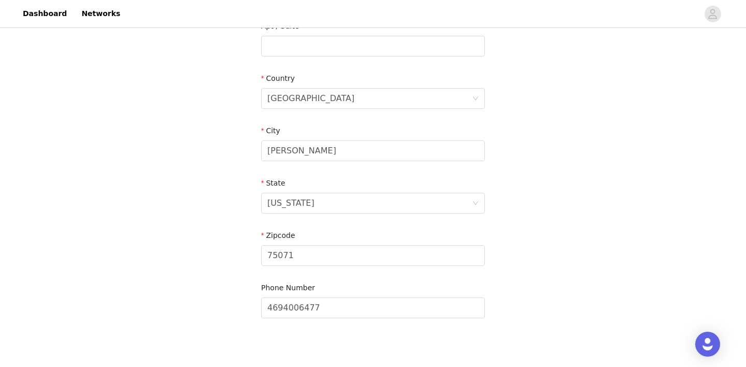
scroll to position [350, 0]
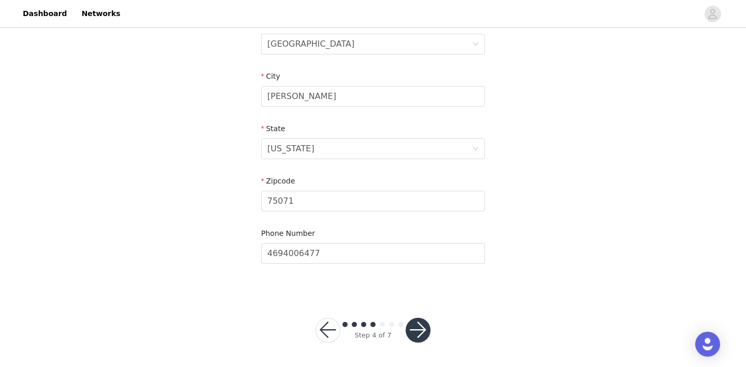
click at [420, 334] on button "button" at bounding box center [418, 330] width 25 height 25
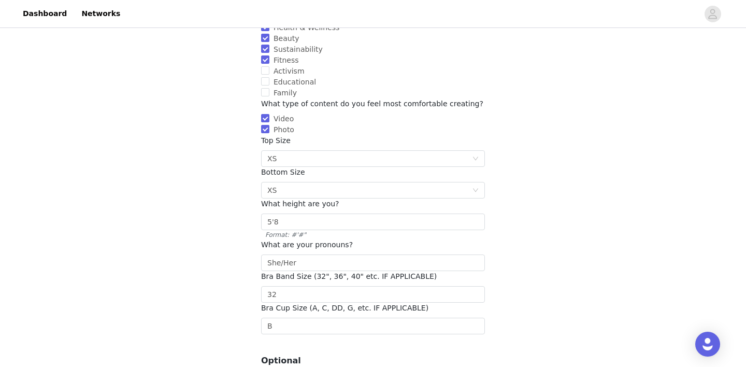
scroll to position [252, 0]
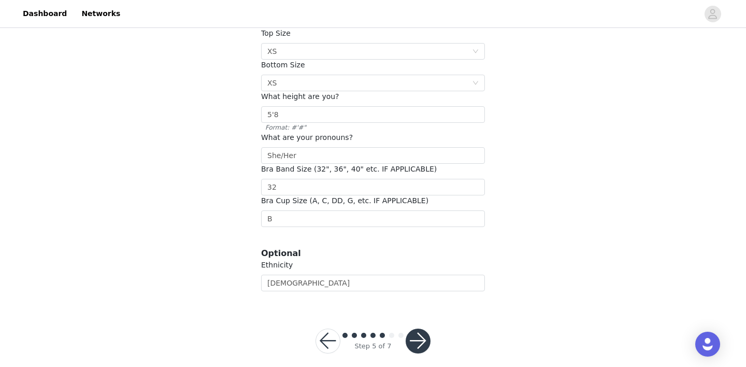
click at [422, 329] on button "button" at bounding box center [418, 341] width 25 height 25
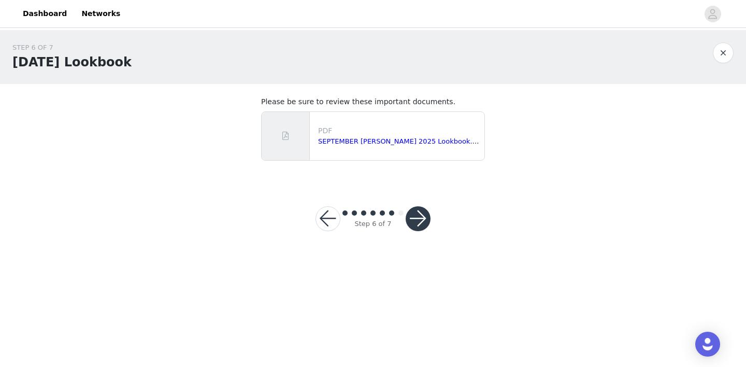
click at [414, 214] on button "button" at bounding box center [418, 218] width 25 height 25
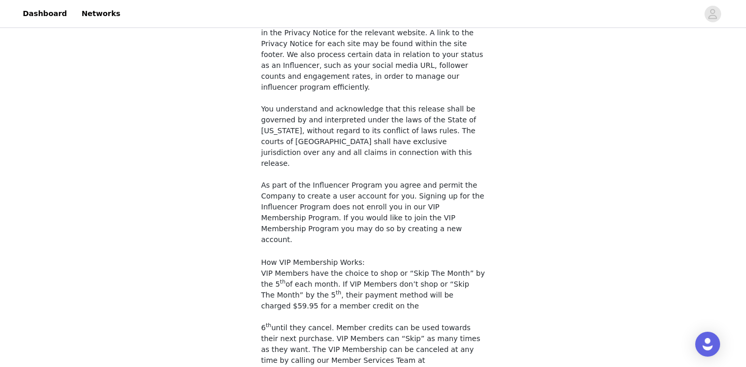
scroll to position [929, 0]
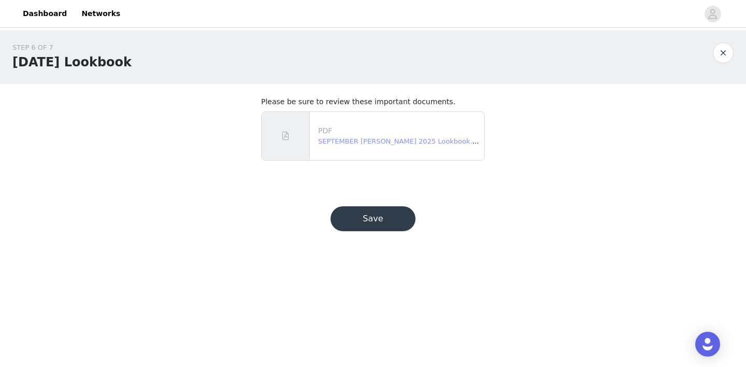
click at [398, 139] on link "SEPTEMBER YITTY 2025 Lookbook.pdf" at bounding box center [400, 141] width 165 height 8
click at [364, 217] on button "Save" at bounding box center [373, 218] width 85 height 25
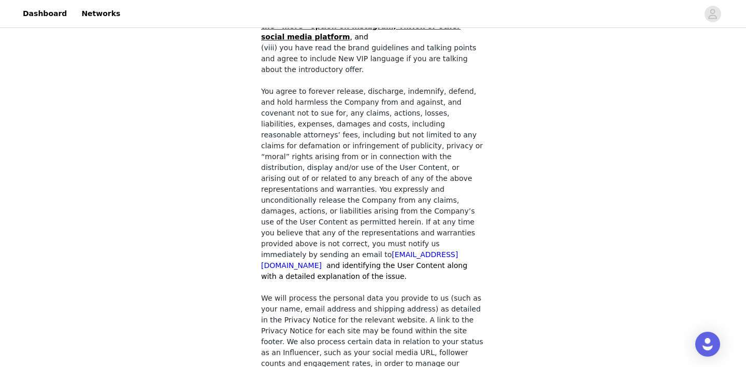
scroll to position [929, 0]
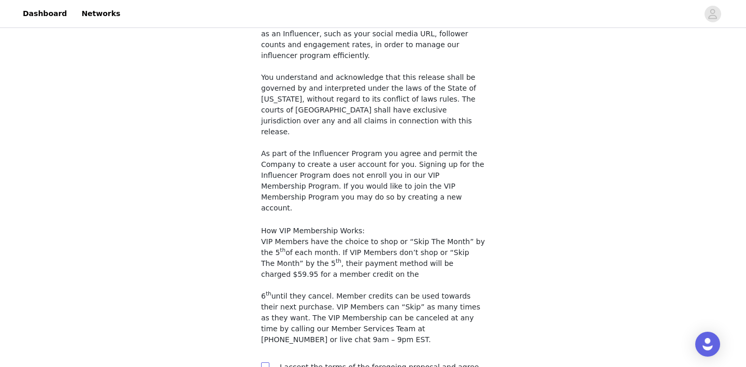
click at [267, 362] on input "checkbox" at bounding box center [264, 365] width 7 height 7
checkbox input "true"
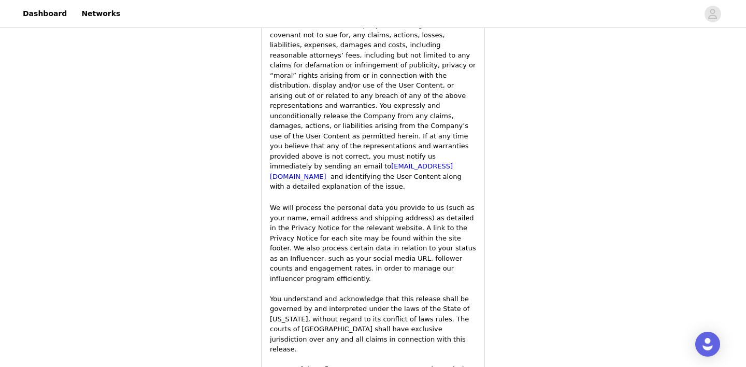
scroll to position [1782, 0]
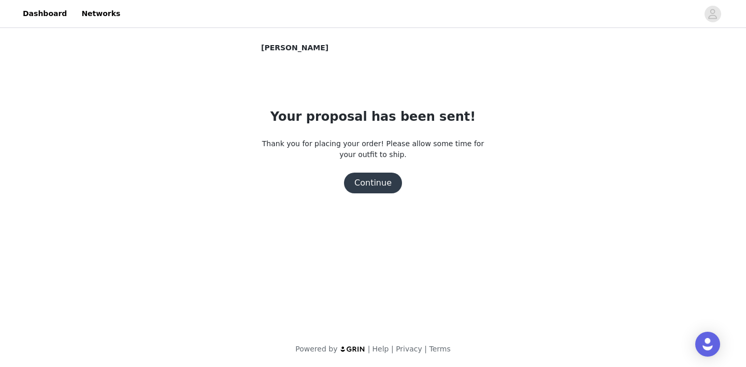
click at [383, 185] on button "Continue" at bounding box center [373, 183] width 58 height 21
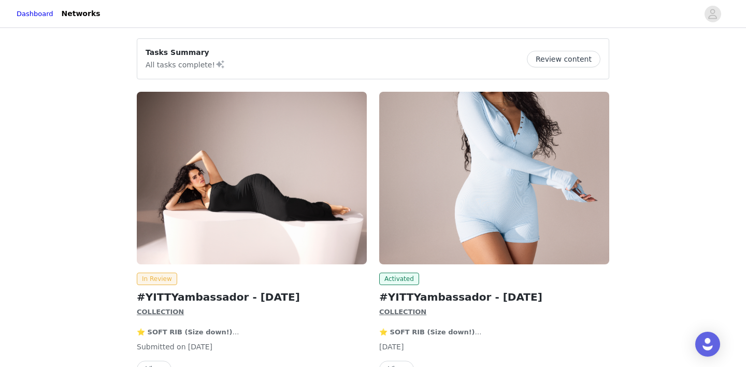
click at [563, 62] on button "Review content" at bounding box center [564, 59] width 74 height 17
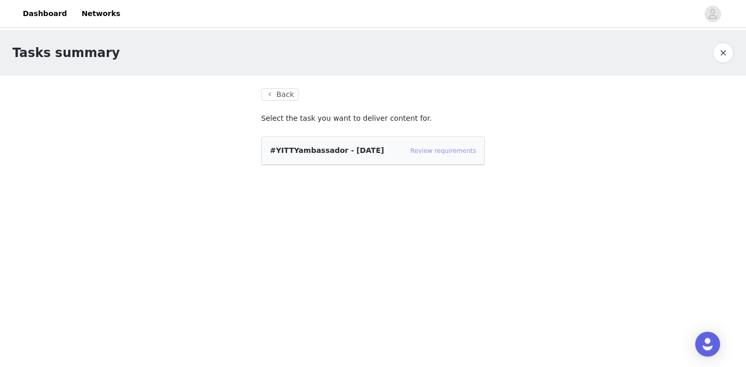
click at [434, 147] on link "Review requirements" at bounding box center [444, 150] width 66 height 7
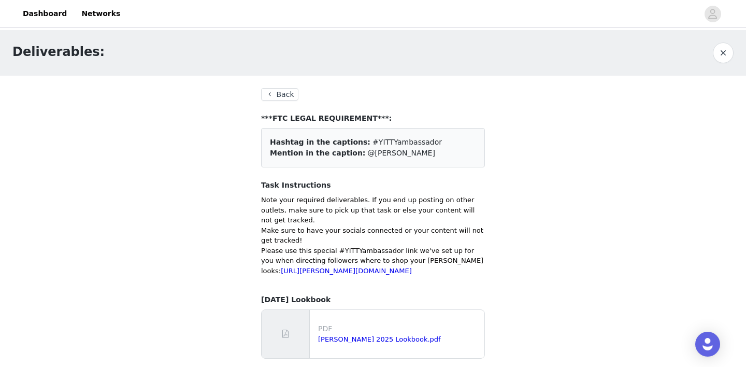
scroll to position [22, 0]
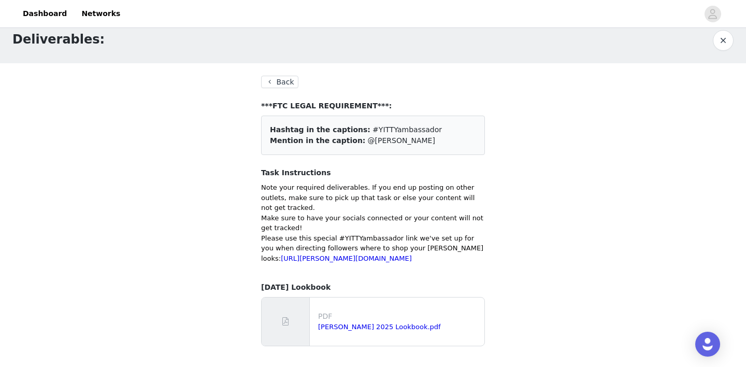
click at [289, 76] on button "Back" at bounding box center [279, 82] width 37 height 12
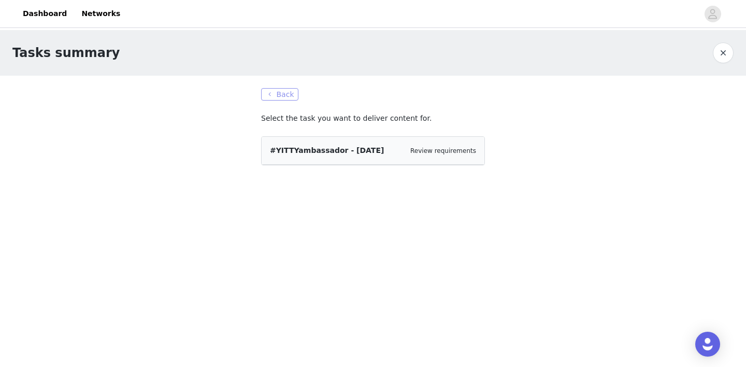
click at [275, 94] on button "Back" at bounding box center [279, 94] width 37 height 12
